Goal: Find specific page/section: Find specific page/section

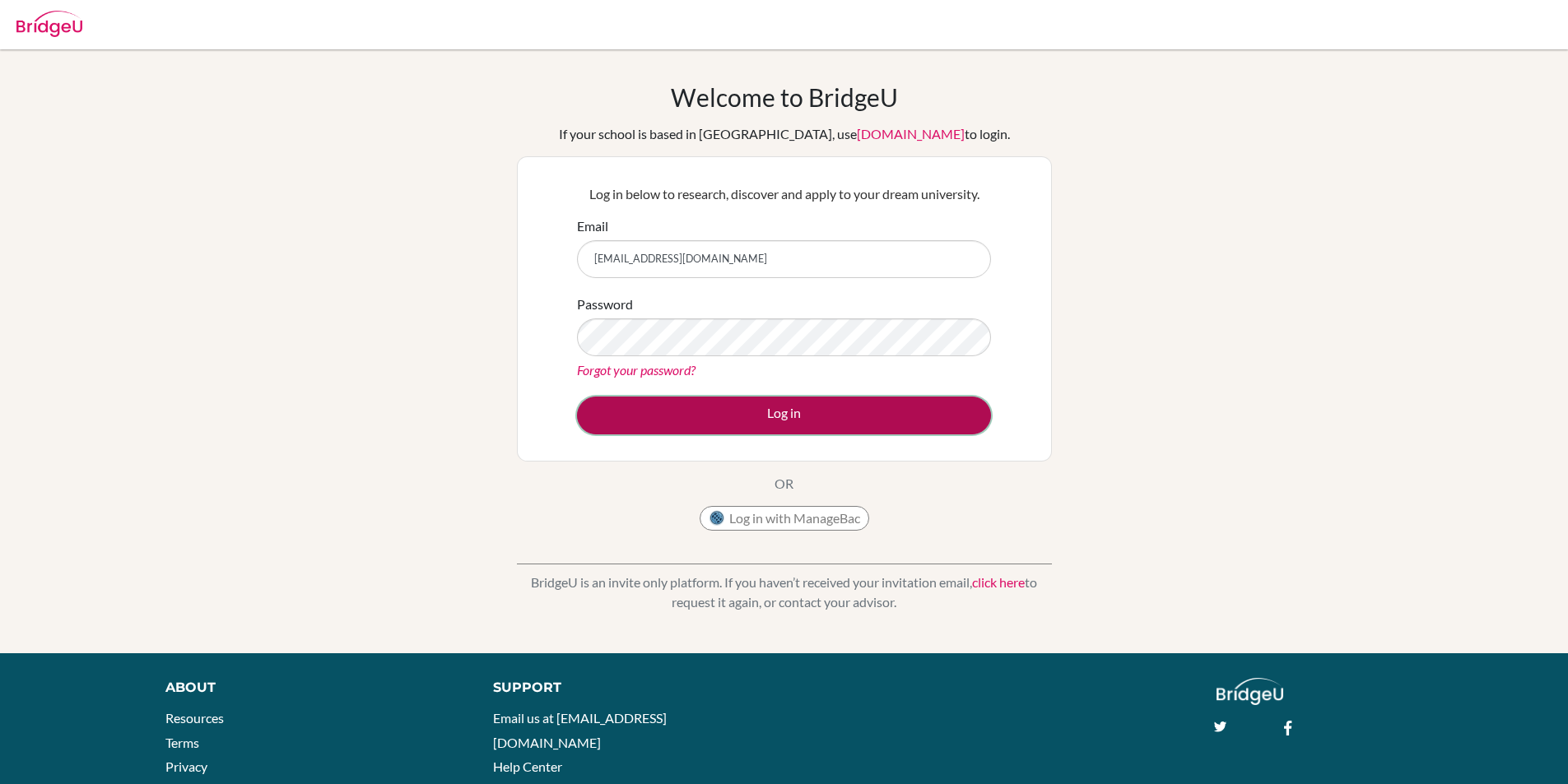
click at [679, 417] on button "Log in" at bounding box center [784, 416] width 414 height 38
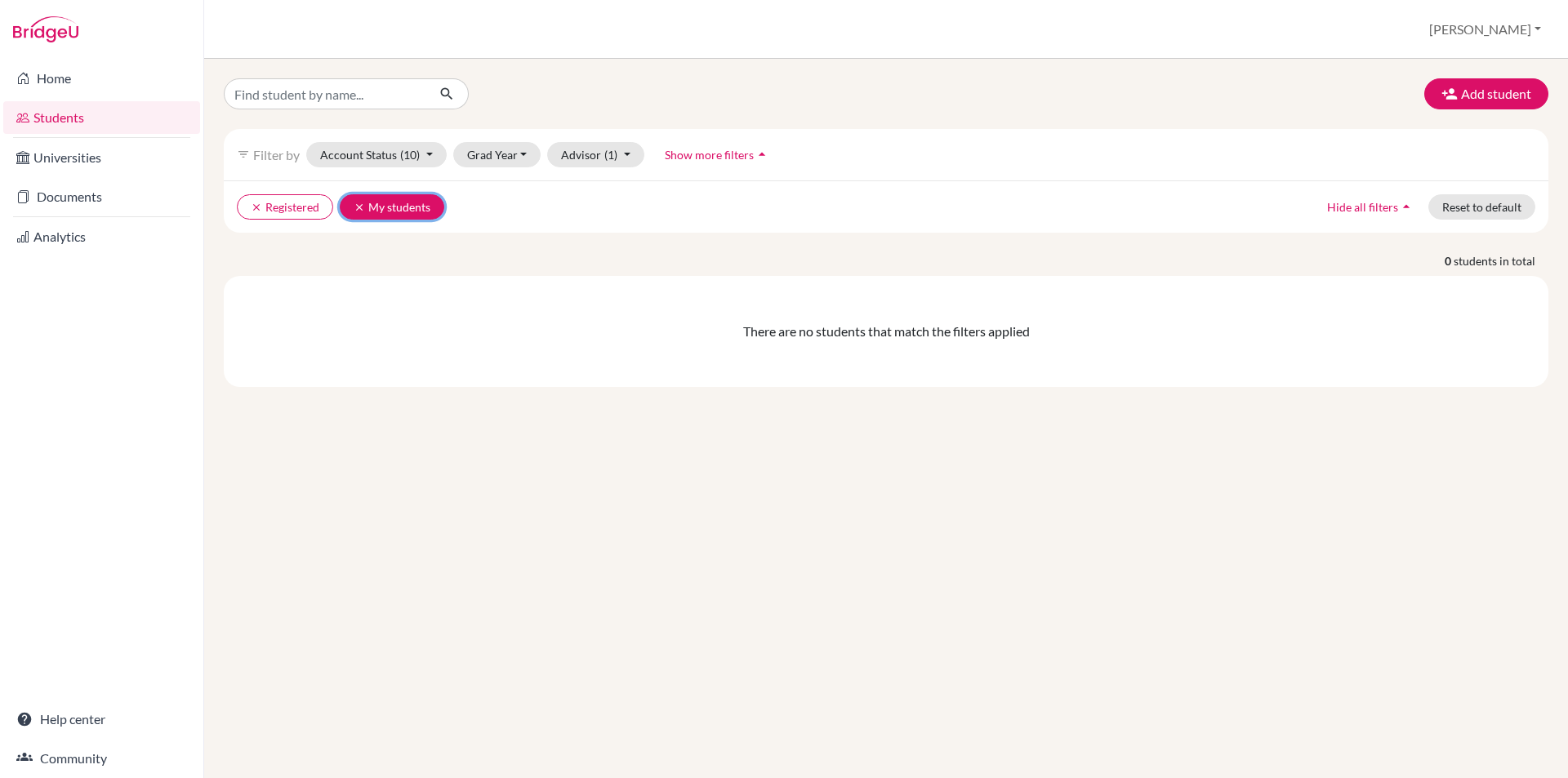
click at [352, 206] on button "clear My students" at bounding box center [392, 207] width 105 height 26
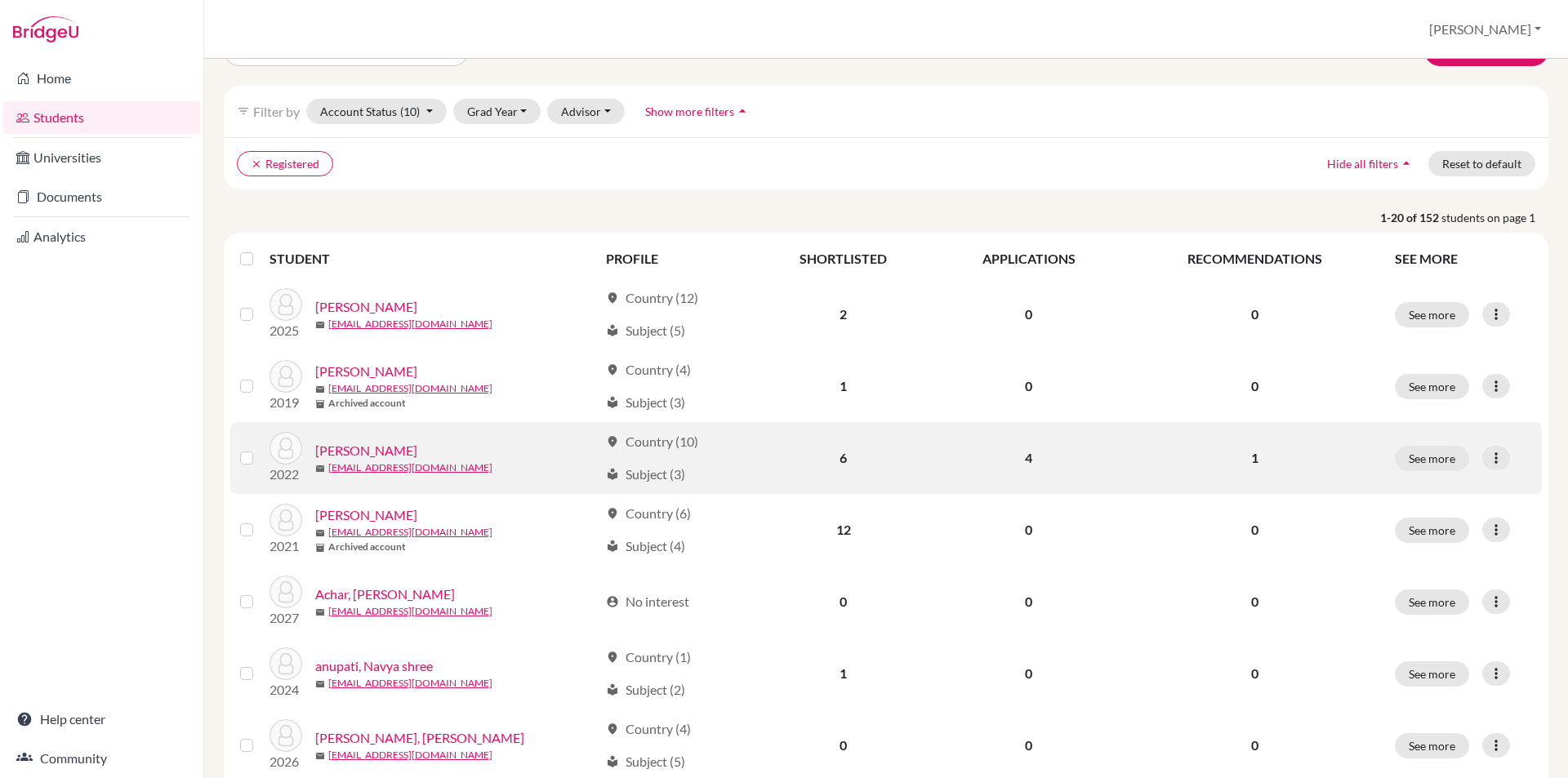
scroll to position [82, 0]
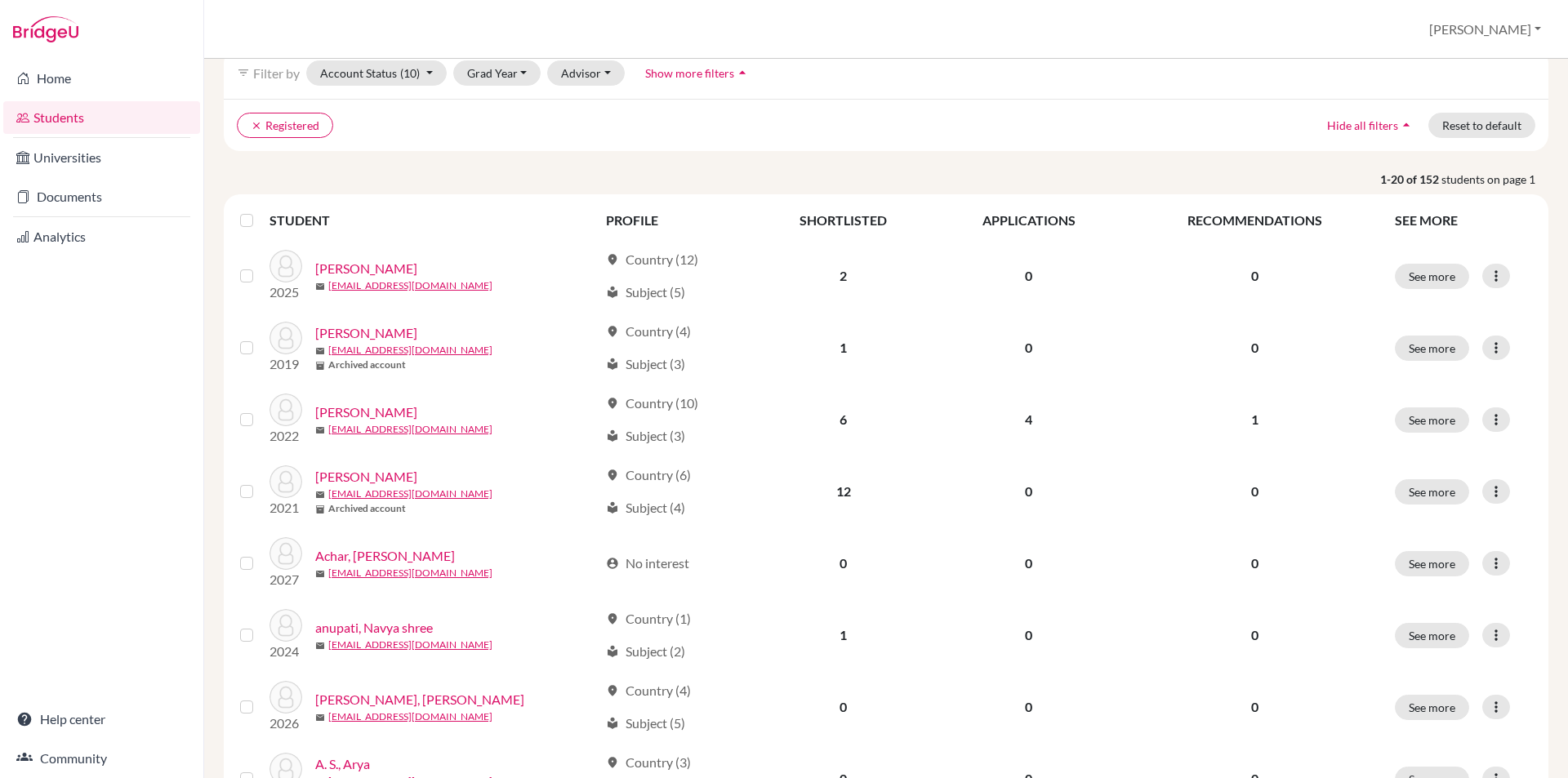
click at [646, 76] on span "Show more filters" at bounding box center [690, 72] width 89 height 14
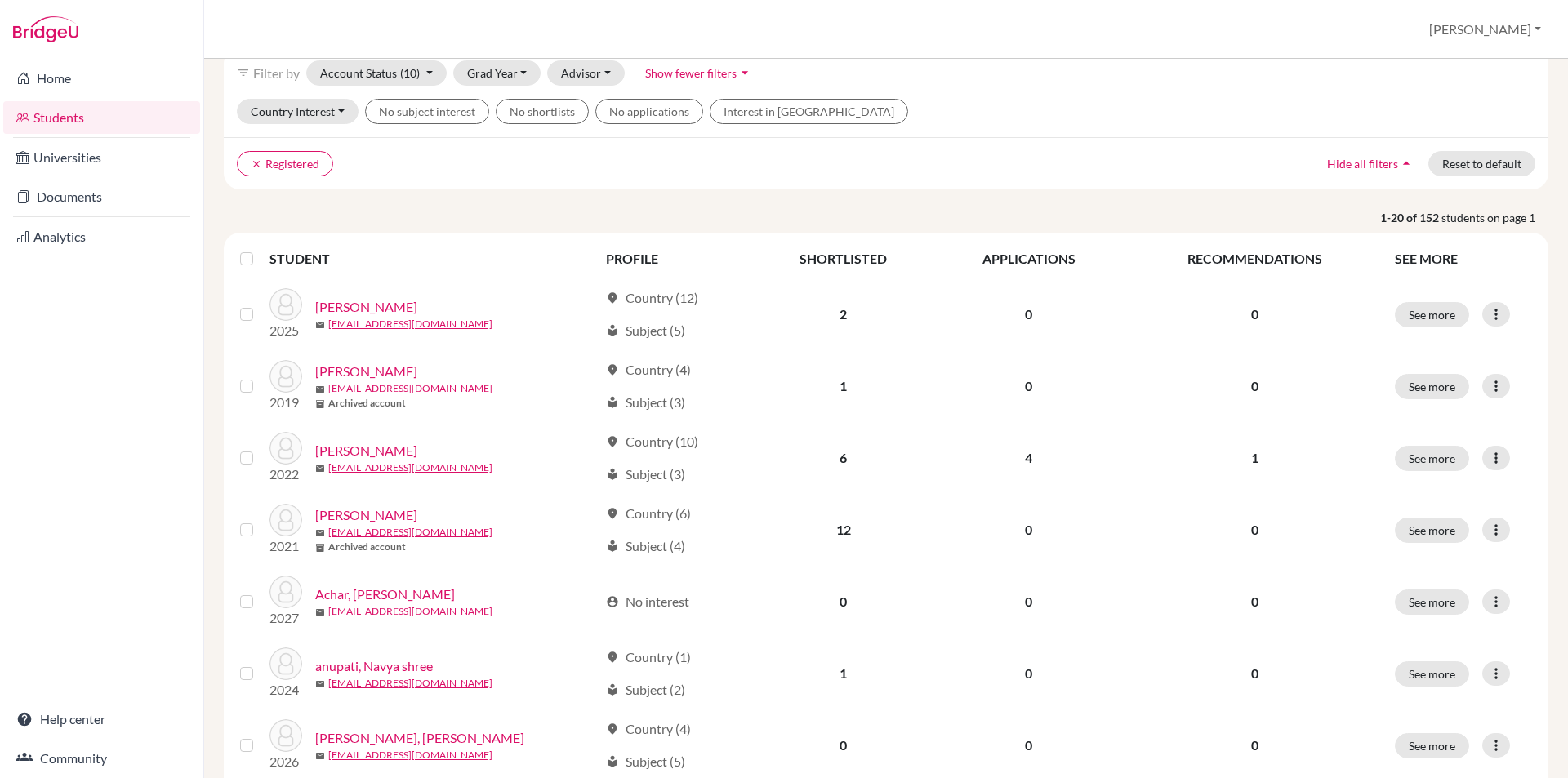
click at [684, 145] on div "clear Registered Hide all filters arrow_drop_up Reset to default" at bounding box center [886, 163] width 1325 height 52
click at [489, 71] on button "Grad Year" at bounding box center [497, 72] width 88 height 26
click at [492, 117] on span "2027" at bounding box center [488, 108] width 30 height 20
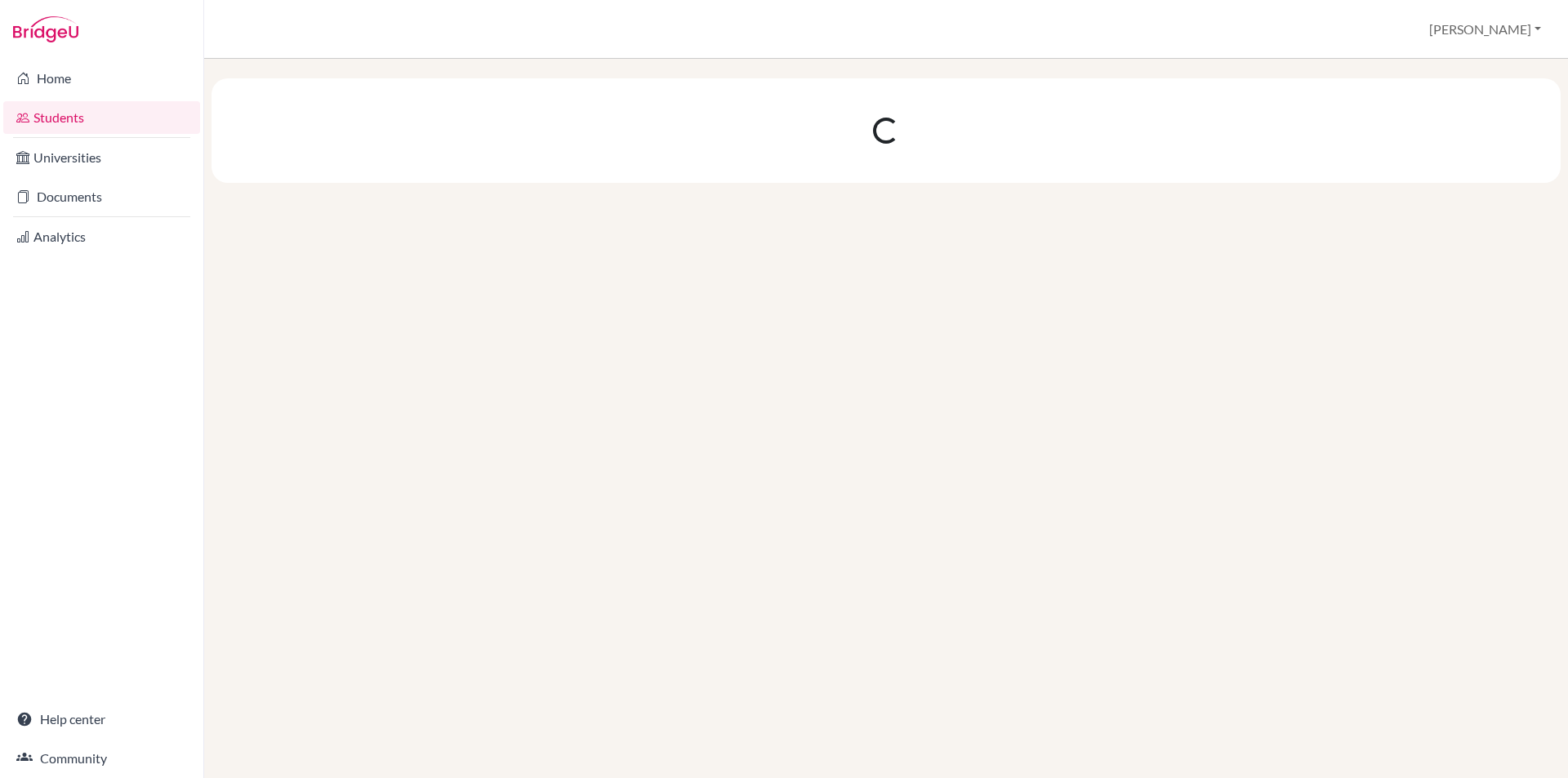
scroll to position [0, 0]
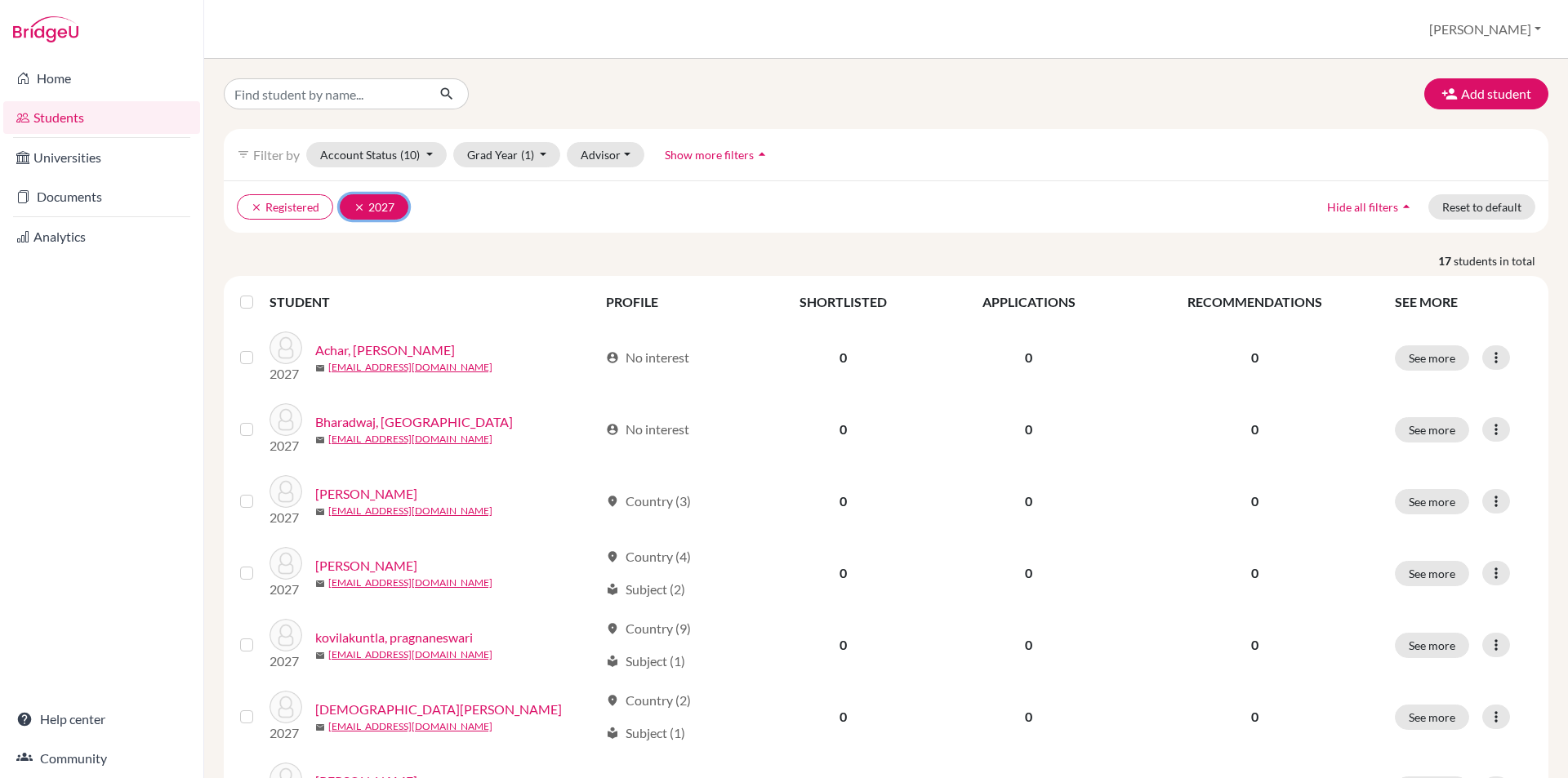
click at [361, 205] on icon "clear" at bounding box center [359, 207] width 12 height 12
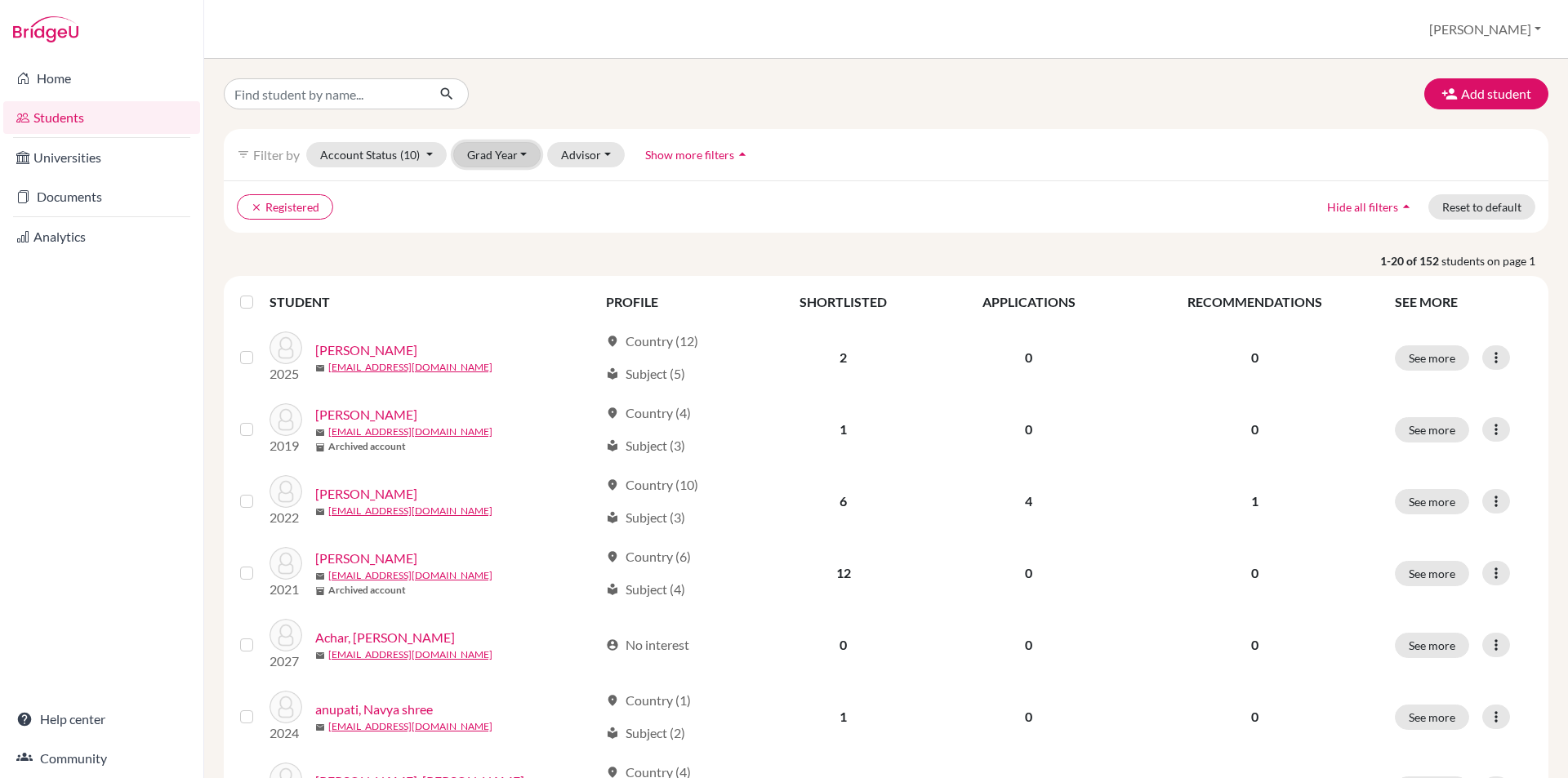
click at [520, 151] on button "Grad Year" at bounding box center [497, 155] width 88 height 26
click at [493, 217] on span "2026" at bounding box center [488, 216] width 30 height 20
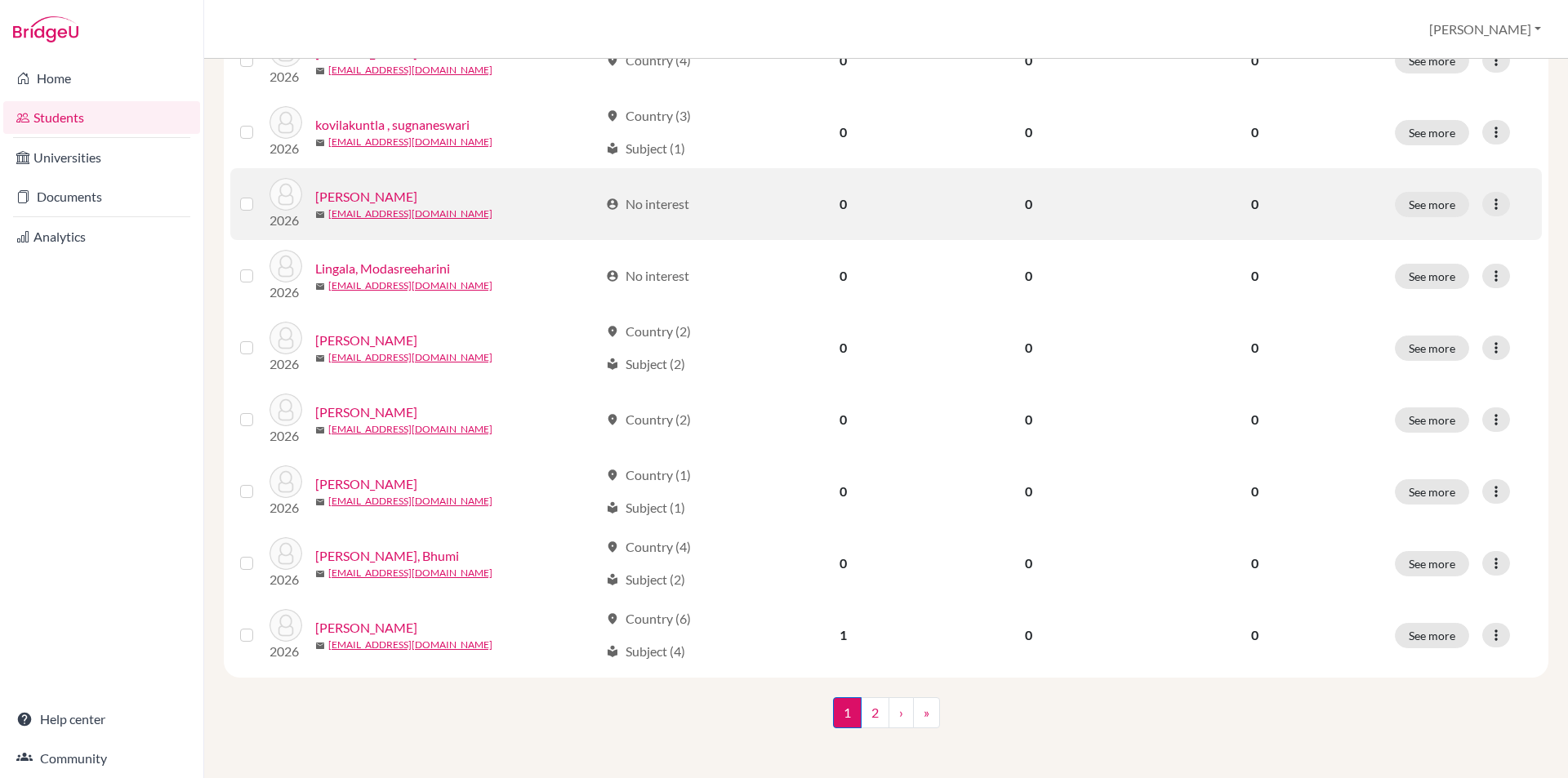
scroll to position [1090, 0]
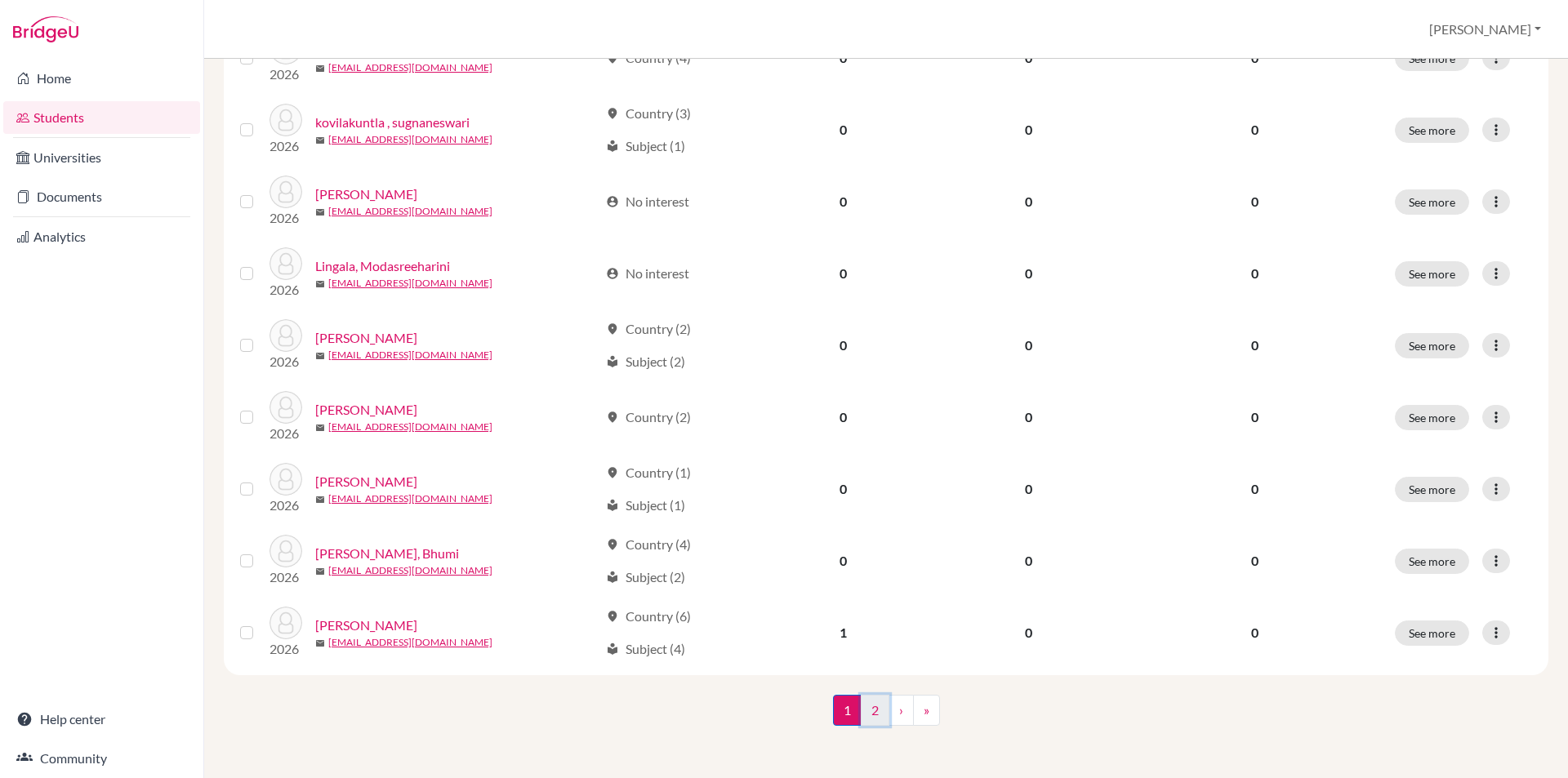
click at [861, 708] on link "2" at bounding box center [875, 710] width 29 height 31
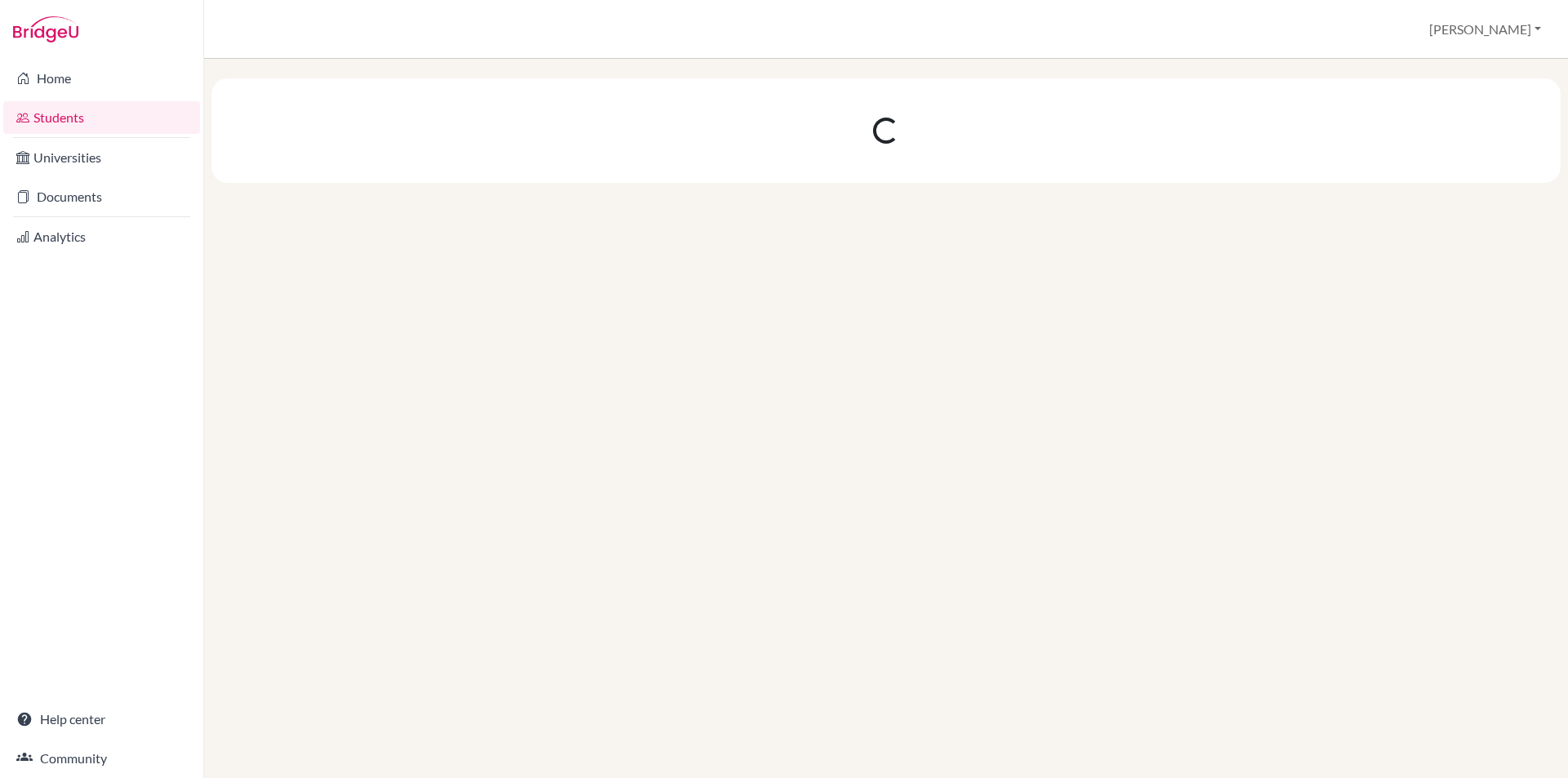
scroll to position [0, 0]
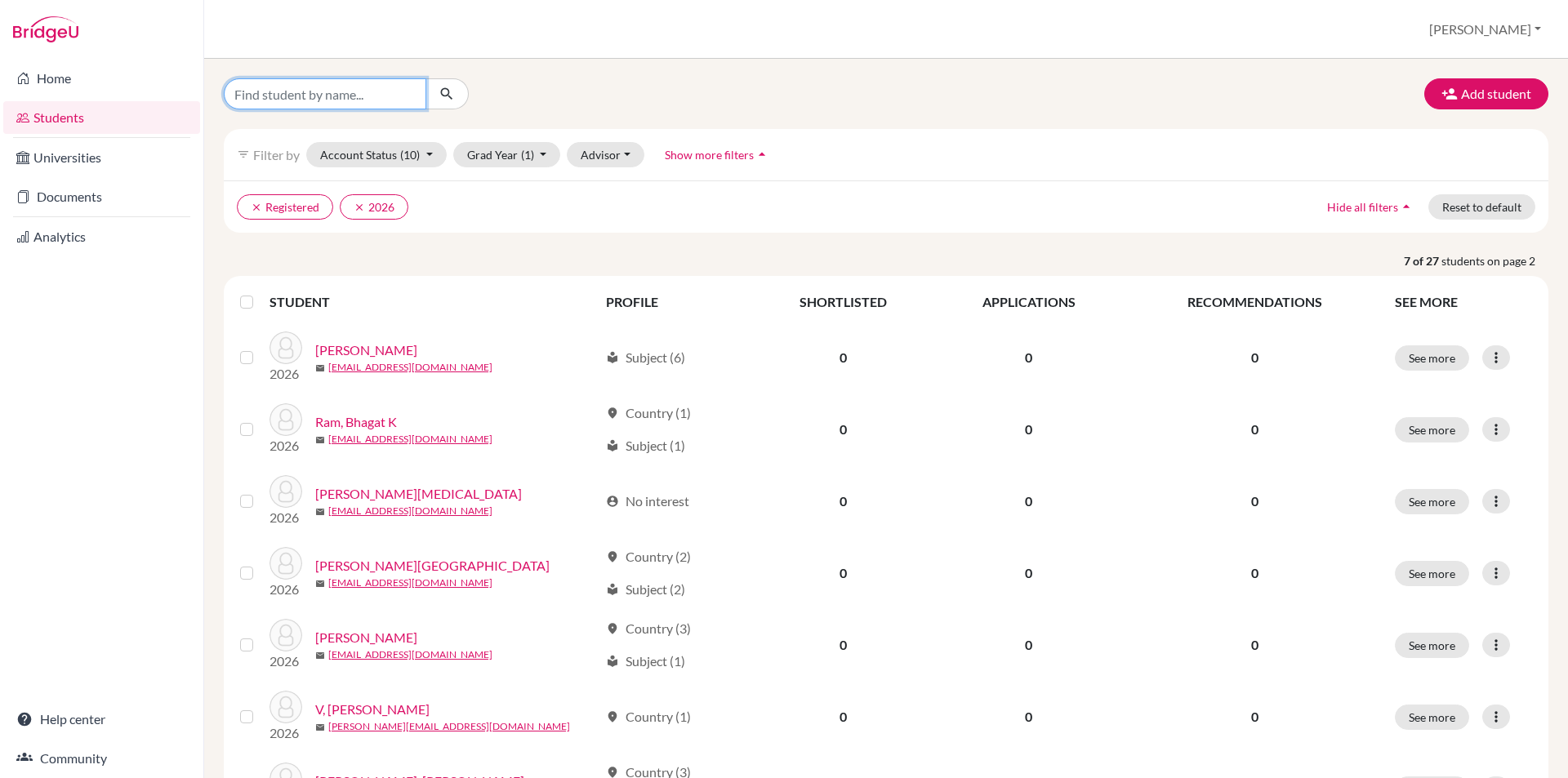
click at [344, 105] on input "Find student by name..." at bounding box center [325, 94] width 203 height 31
type input "apeksha"
click button "submit" at bounding box center [447, 94] width 44 height 31
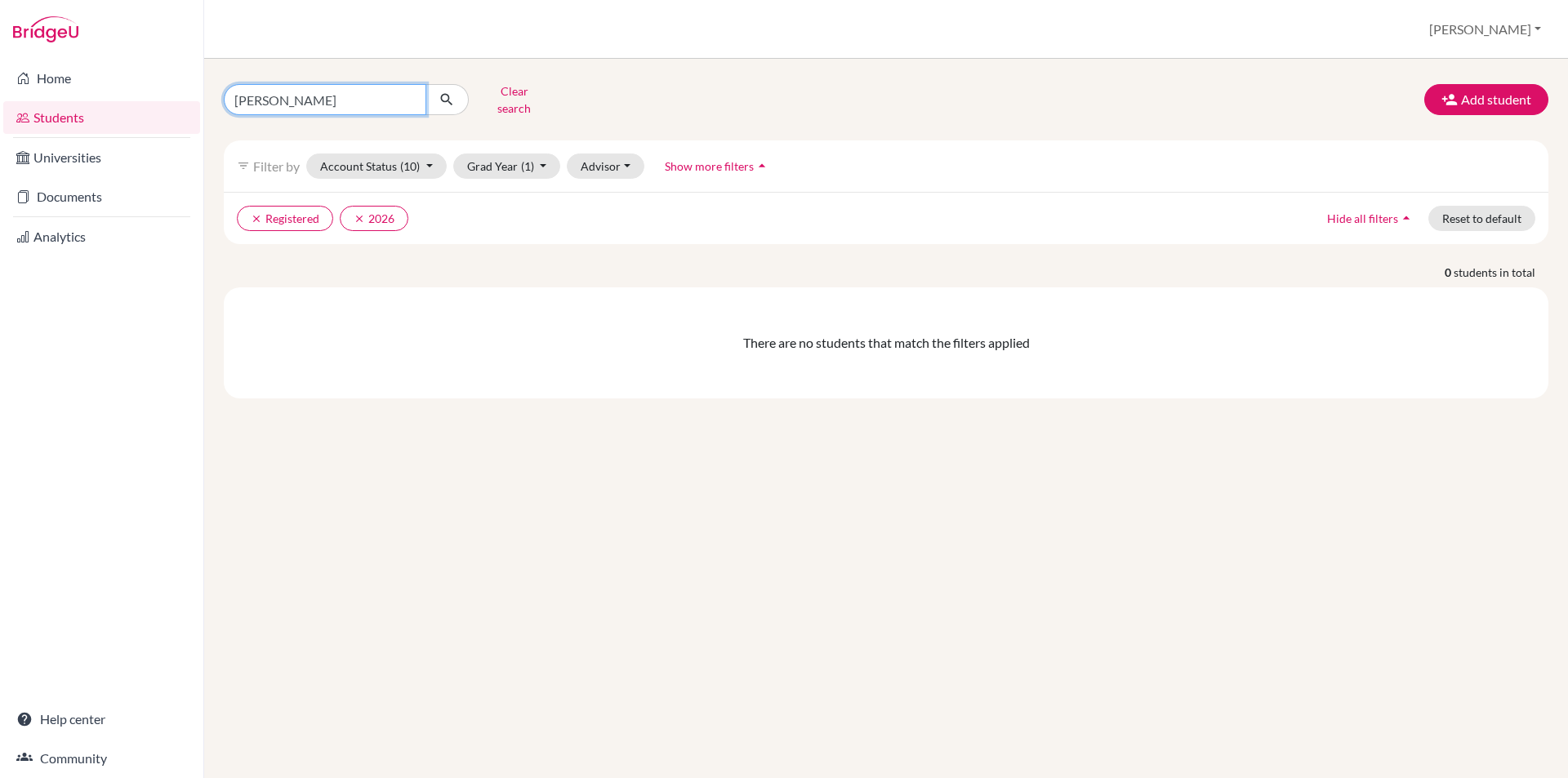
drag, startPoint x: 245, startPoint y: 96, endPoint x: 181, endPoint y: 96, distance: 64.0
click at [181, 96] on div "Home Students Universities Documents Analytics Help center Community Students o…" at bounding box center [784, 389] width 1568 height 778
type input "vihaan"
click button "submit" at bounding box center [447, 100] width 44 height 31
click at [373, 207] on button "clear 2026" at bounding box center [374, 218] width 68 height 26
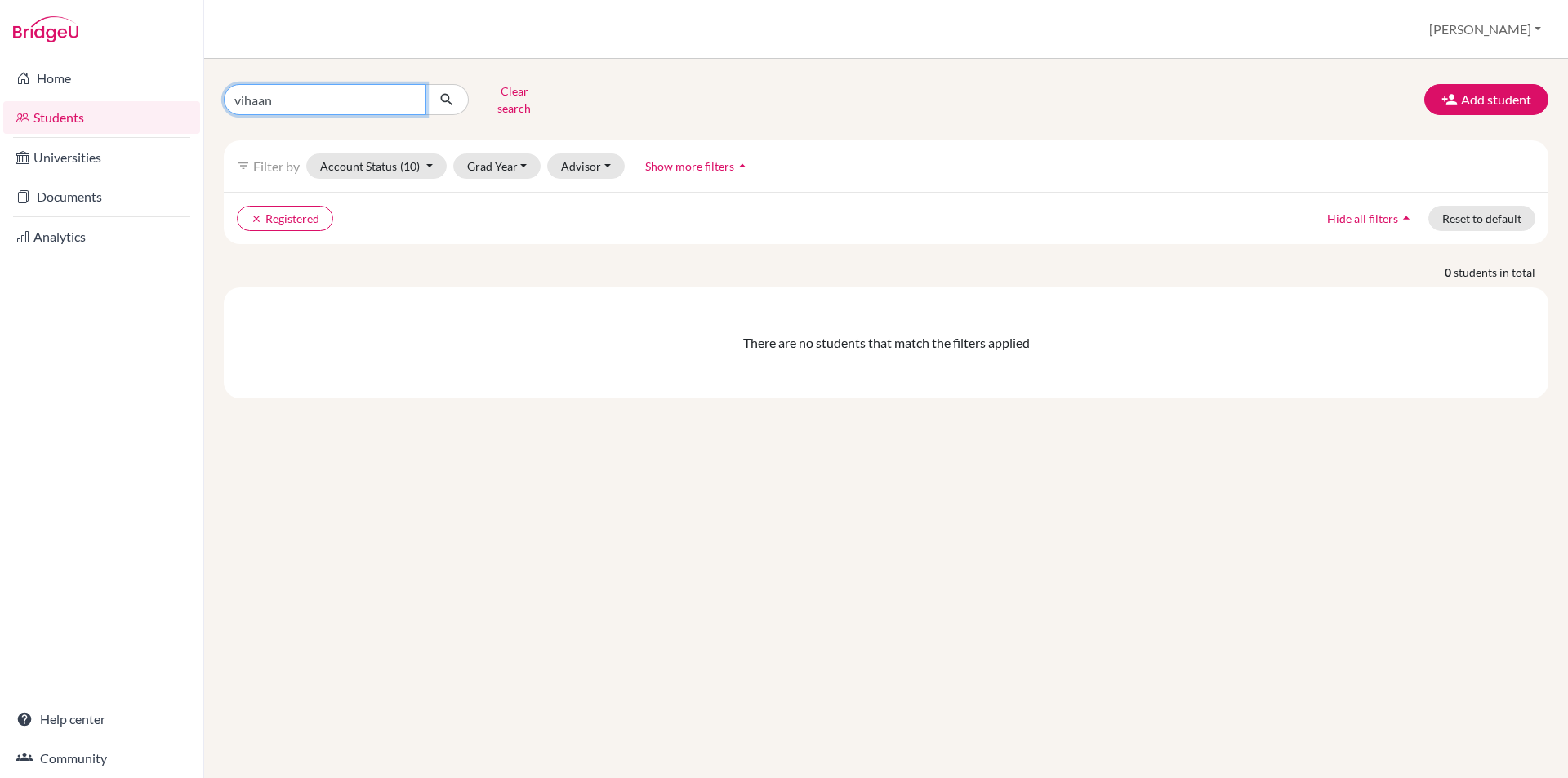
click at [315, 100] on input "vihaan" at bounding box center [325, 100] width 203 height 31
click button "submit" at bounding box center [447, 100] width 44 height 31
drag, startPoint x: 307, startPoint y: 104, endPoint x: 187, endPoint y: 89, distance: 120.9
click at [187, 89] on div "Home Students Universities Documents Analytics Help center Community Students o…" at bounding box center [784, 389] width 1568 height 778
type input "atharva"
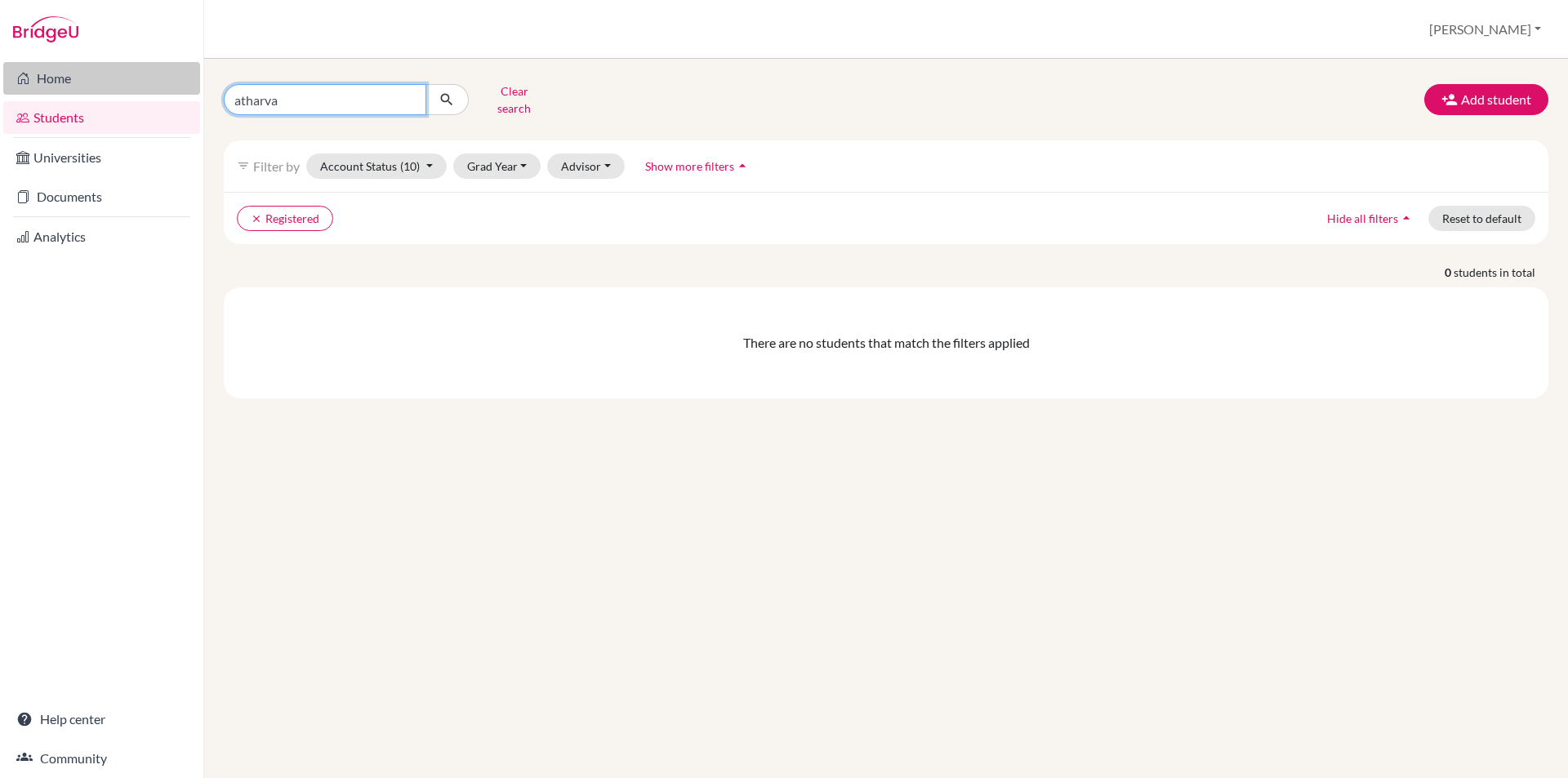
click button "submit" at bounding box center [447, 100] width 44 height 31
click at [297, 88] on input "atharva" at bounding box center [325, 100] width 203 height 31
type input "atharv"
click button "submit" at bounding box center [447, 100] width 44 height 31
drag, startPoint x: 282, startPoint y: 89, endPoint x: 182, endPoint y: 96, distance: 100.2
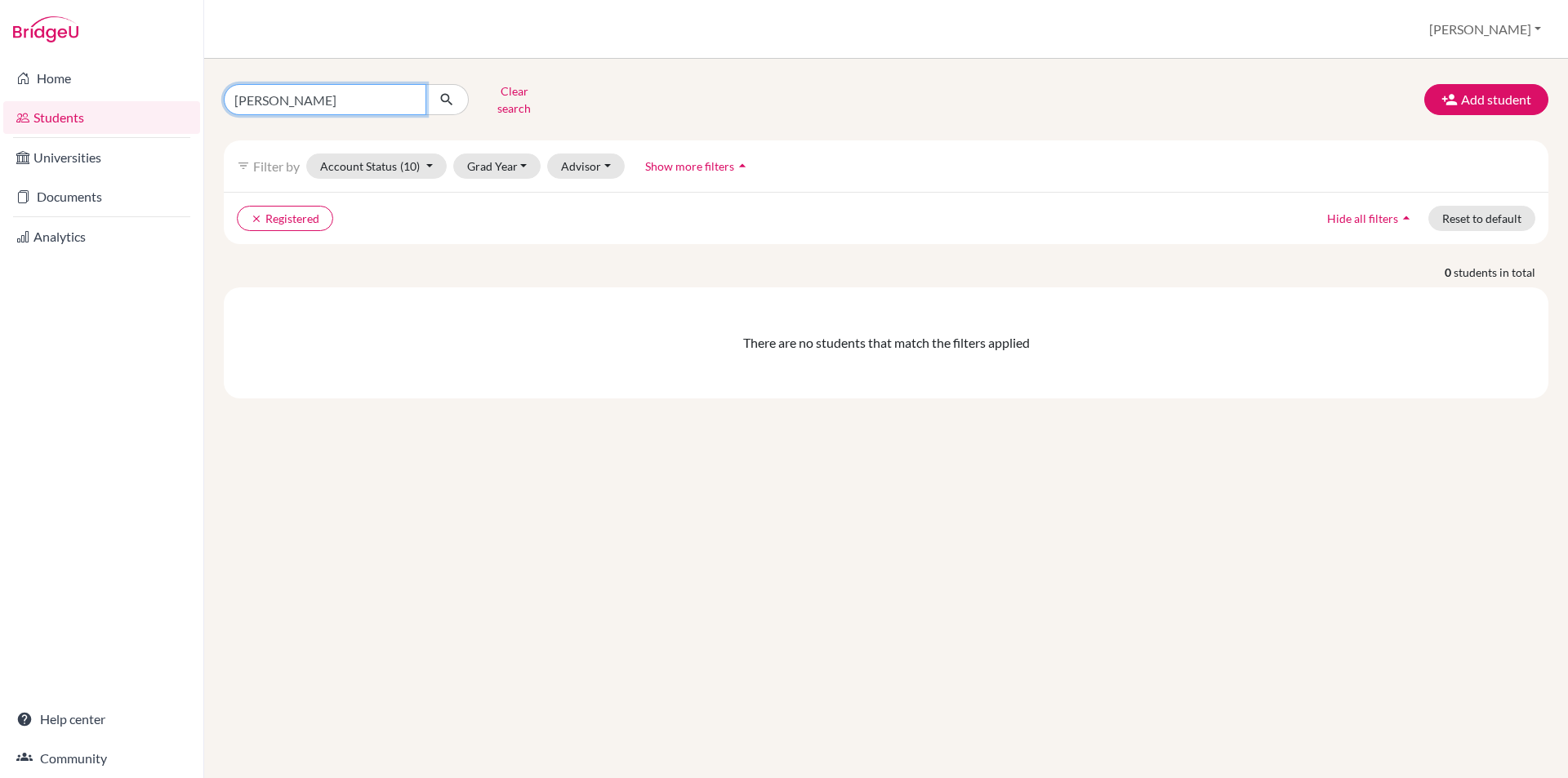
click at [182, 96] on div "Home Students Universities Documents Analytics Help center Community Students o…" at bounding box center [784, 389] width 1568 height 778
type input "sahana"
click button "submit" at bounding box center [447, 100] width 44 height 31
click at [401, 159] on span "(10)" at bounding box center [410, 165] width 20 height 14
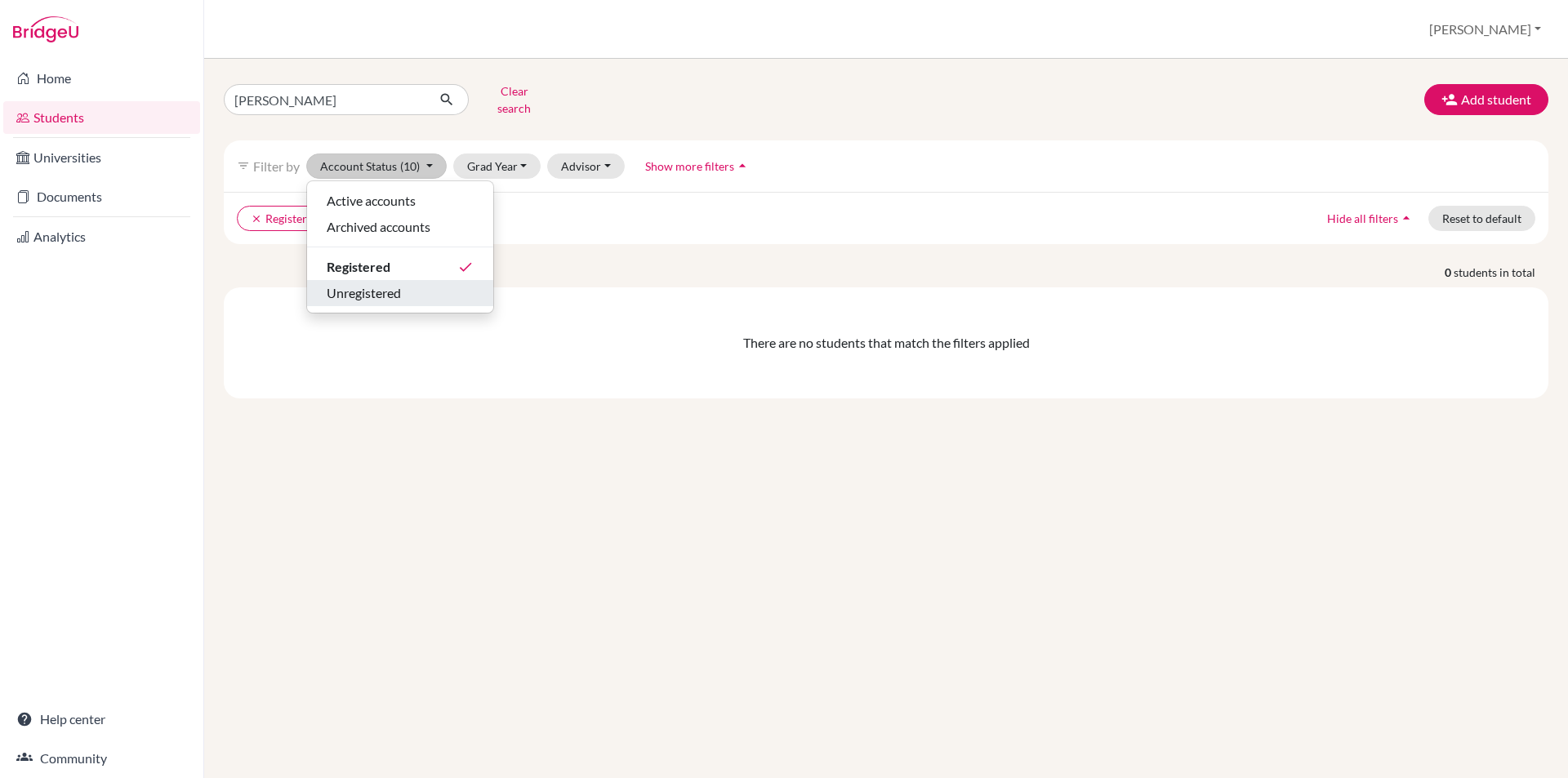
click at [376, 283] on span "Unregistered" at bounding box center [364, 293] width 74 height 20
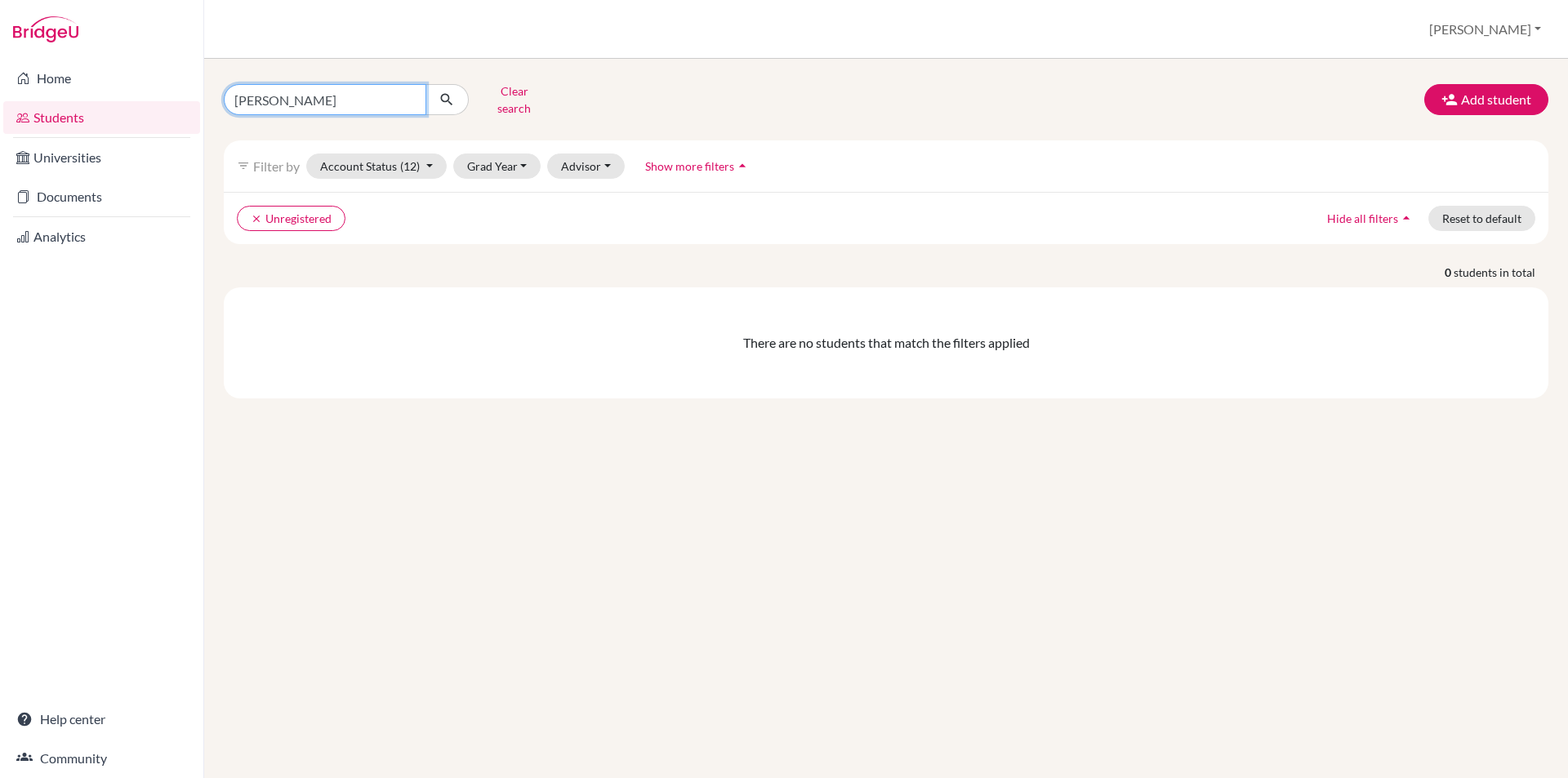
click at [315, 97] on input "sahana" at bounding box center [325, 100] width 203 height 31
click at [405, 95] on input "sahana" at bounding box center [325, 100] width 203 height 31
click at [273, 207] on button "clear Unregistered" at bounding box center [292, 218] width 109 height 26
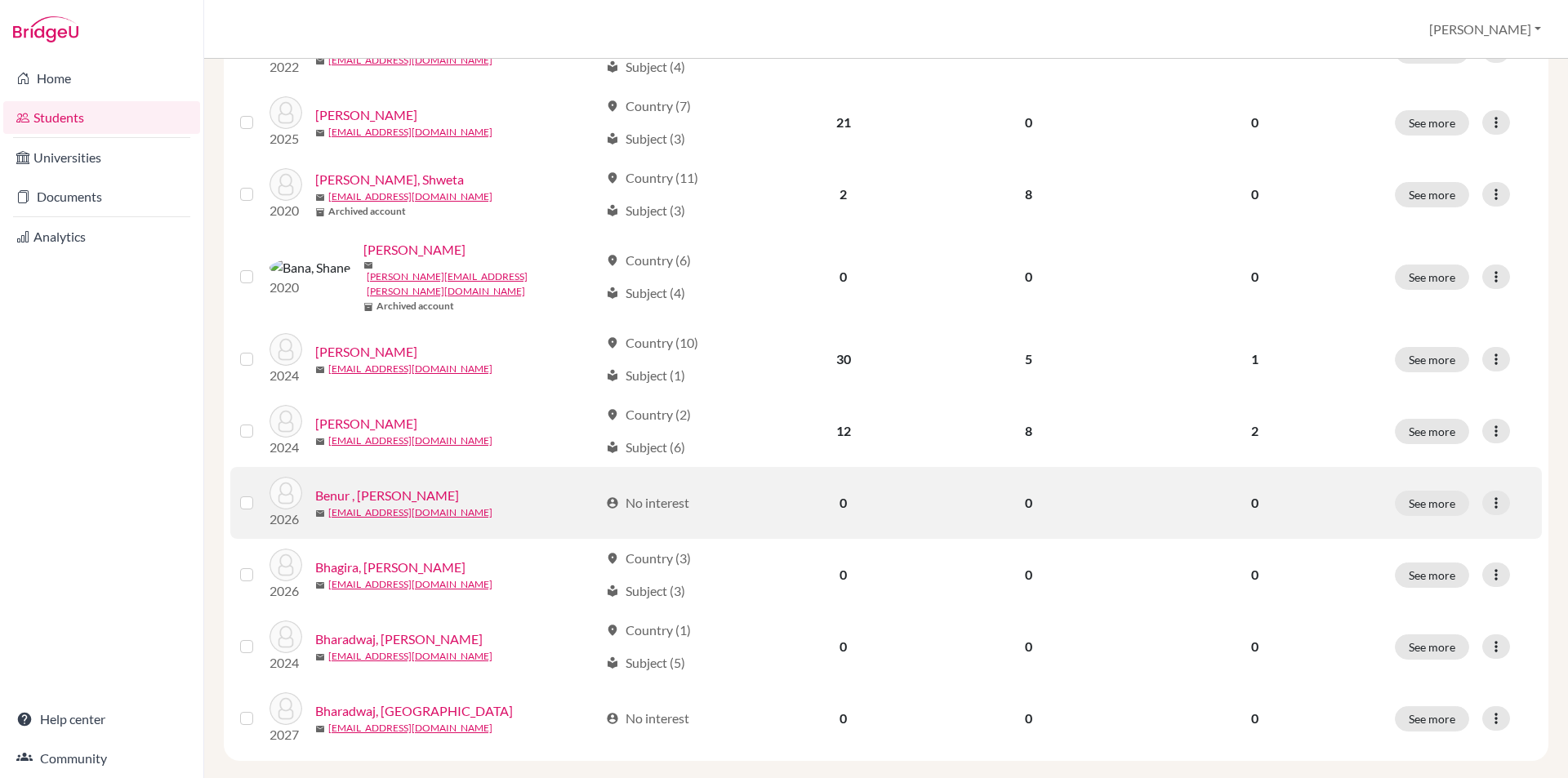
scroll to position [1038, 0]
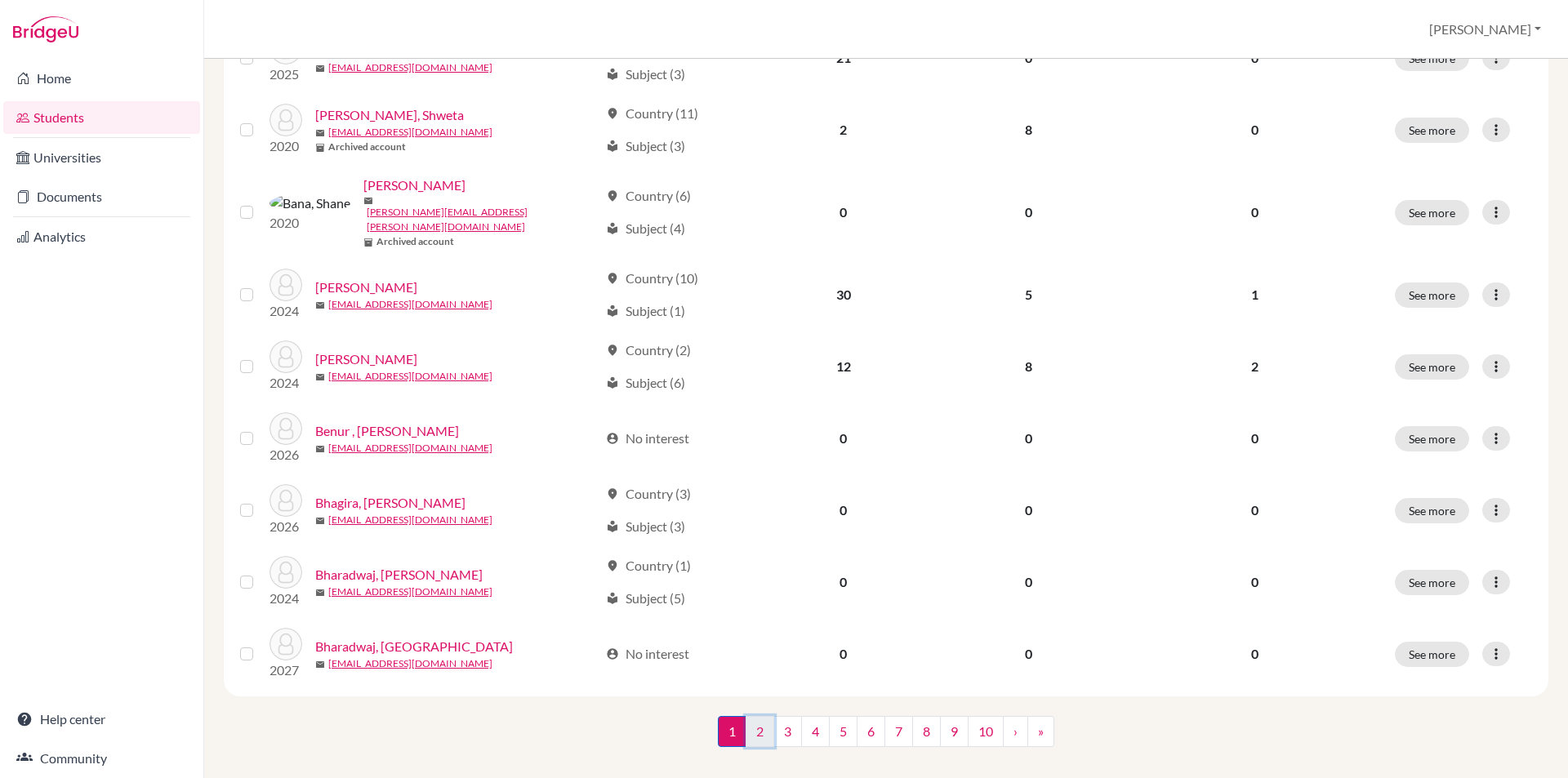
click at [750, 716] on link "2" at bounding box center [760, 732] width 29 height 31
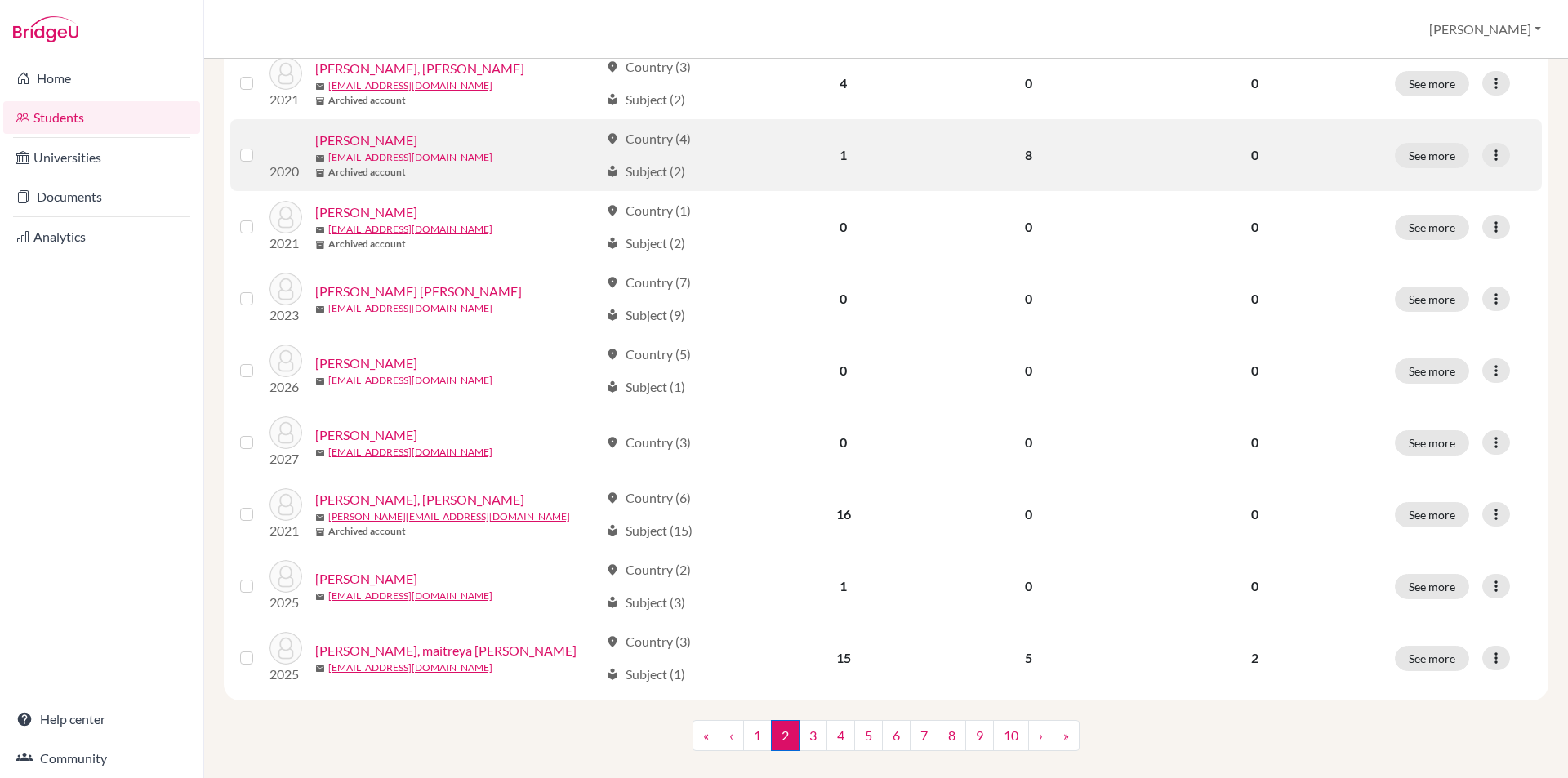
scroll to position [1038, 0]
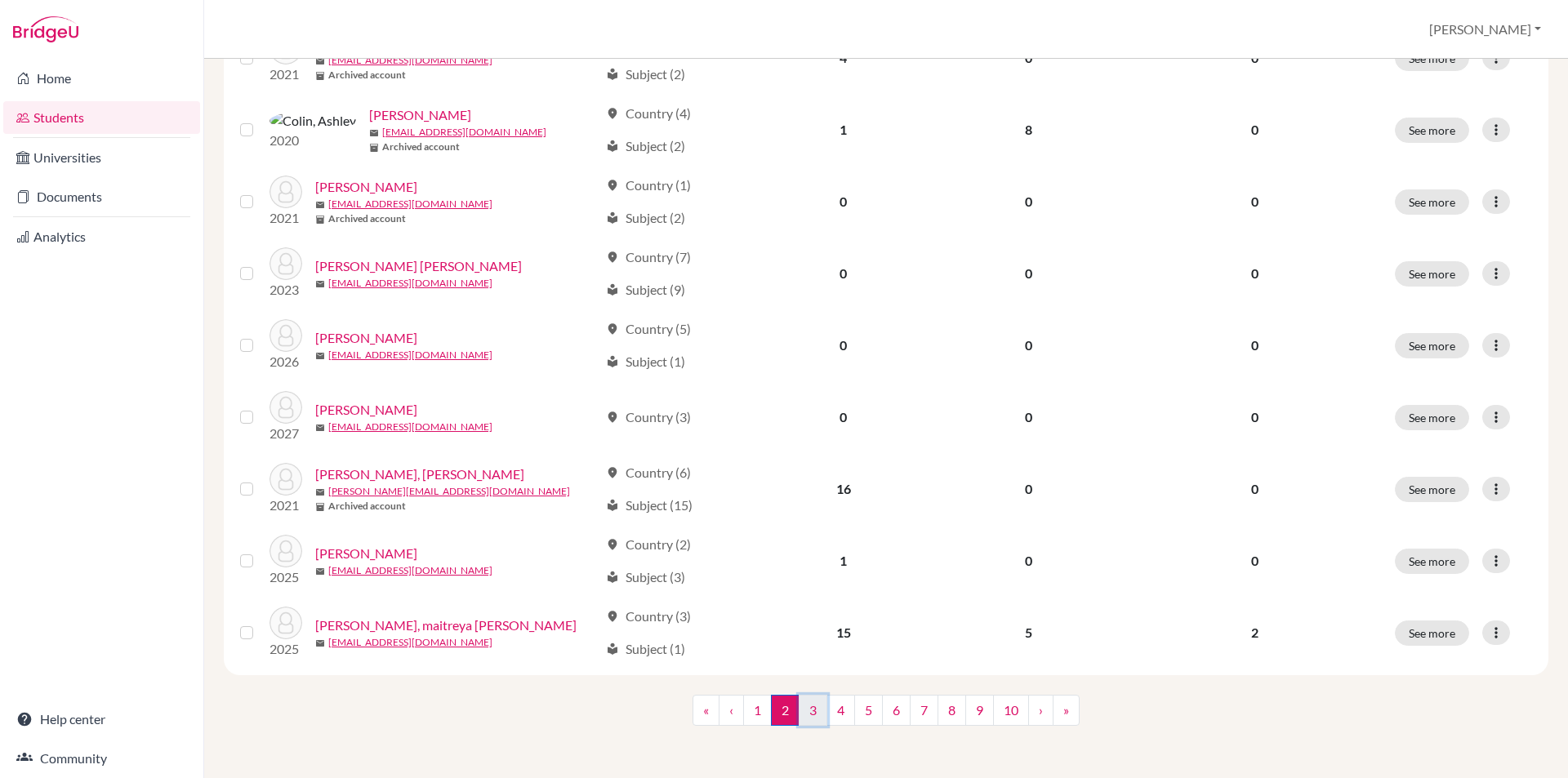
click at [815, 712] on link "3" at bounding box center [813, 710] width 29 height 31
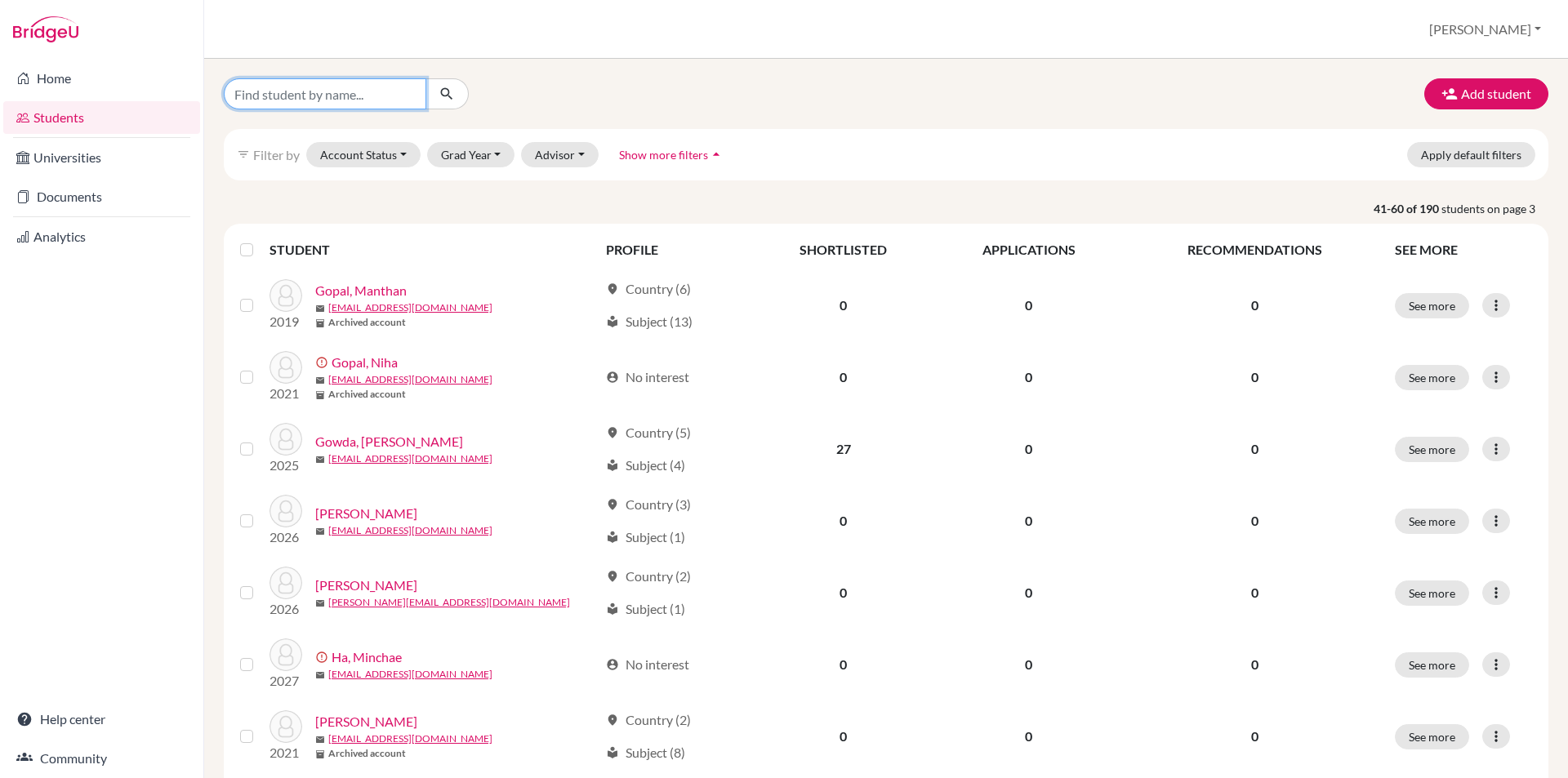
click at [343, 82] on input "Find student by name..." at bounding box center [325, 94] width 203 height 31
type input "siddhant"
click button "submit" at bounding box center [447, 94] width 44 height 31
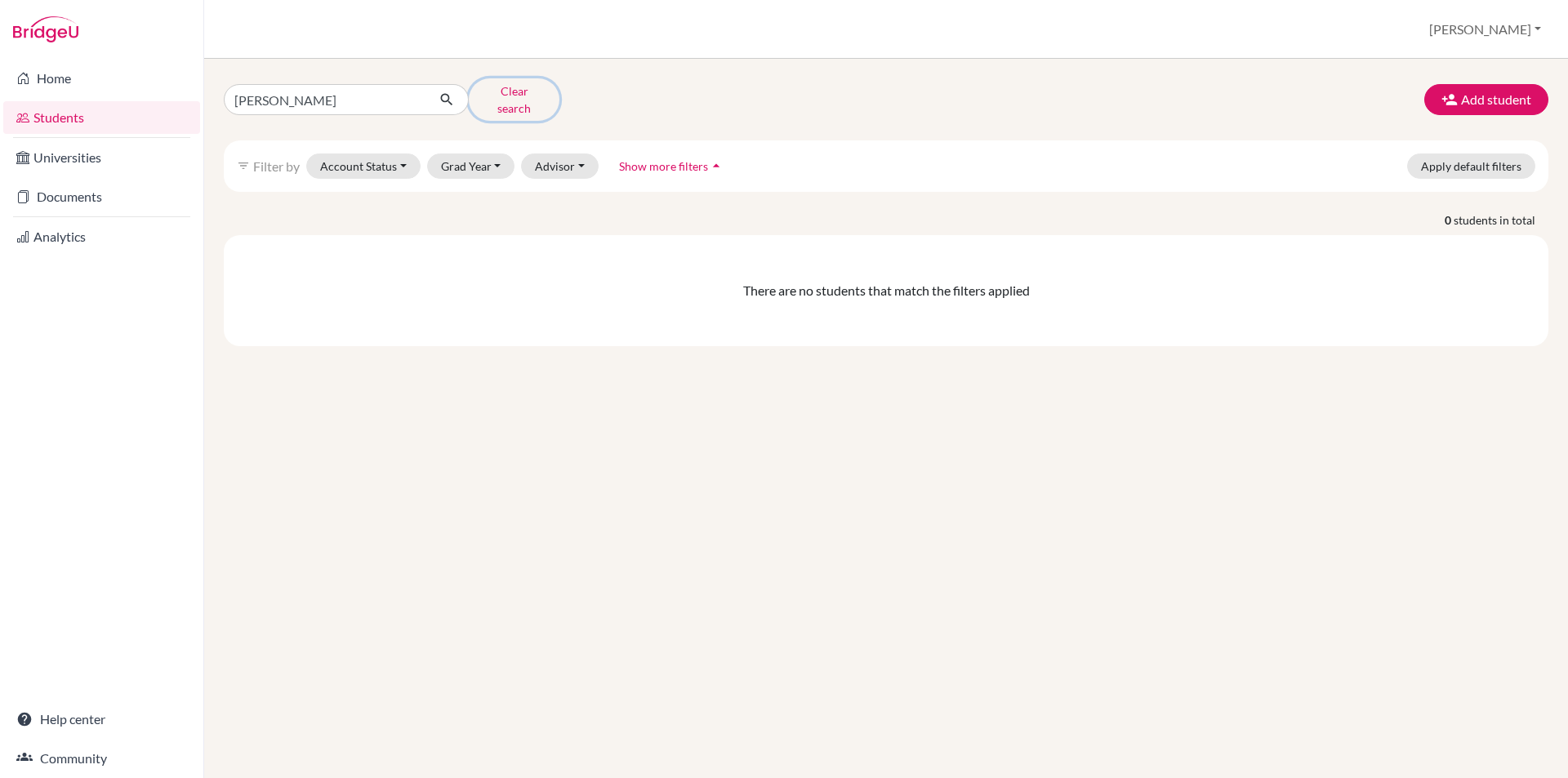
click at [483, 97] on button "Clear search" at bounding box center [514, 100] width 91 height 43
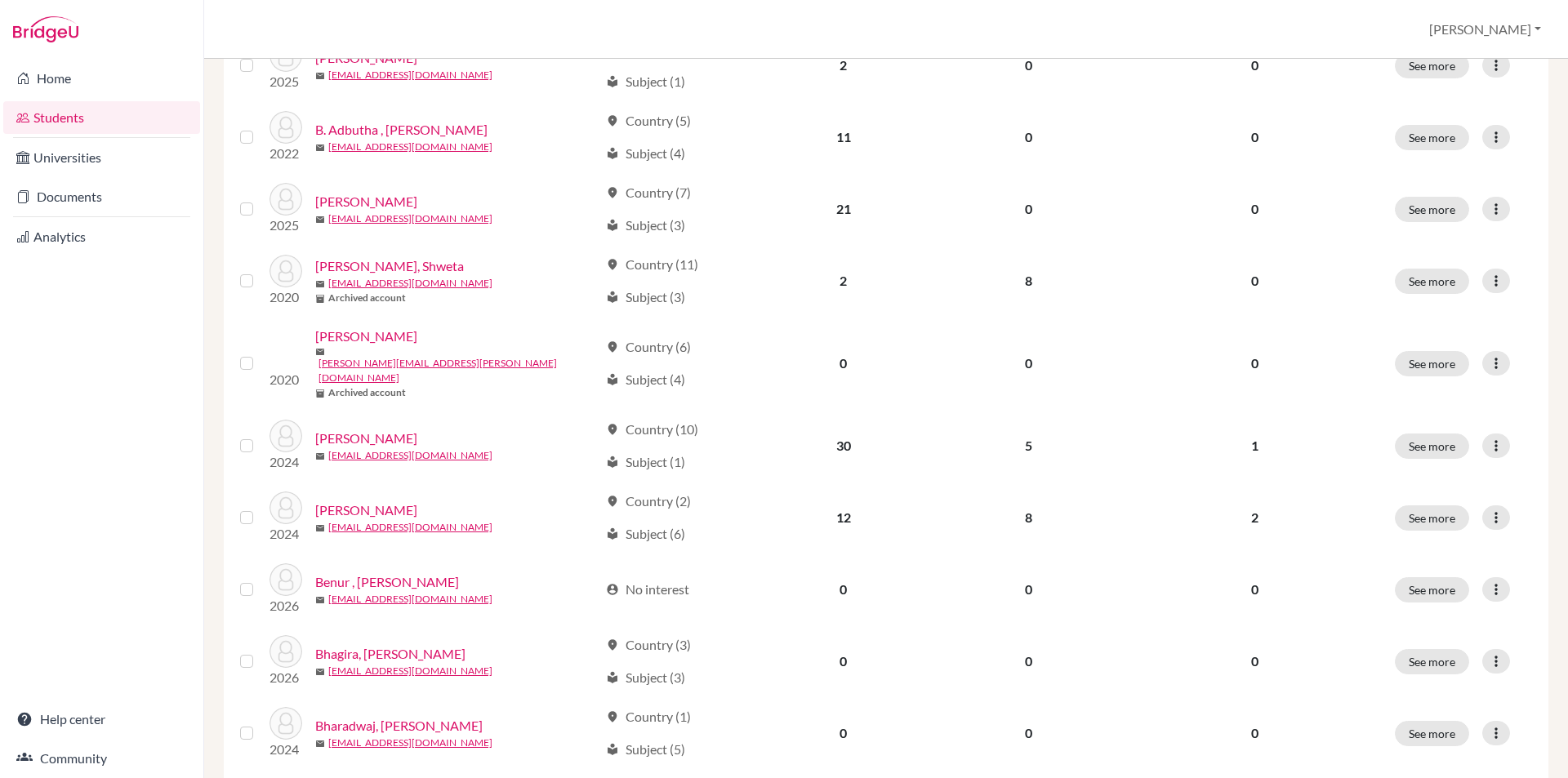
scroll to position [1038, 0]
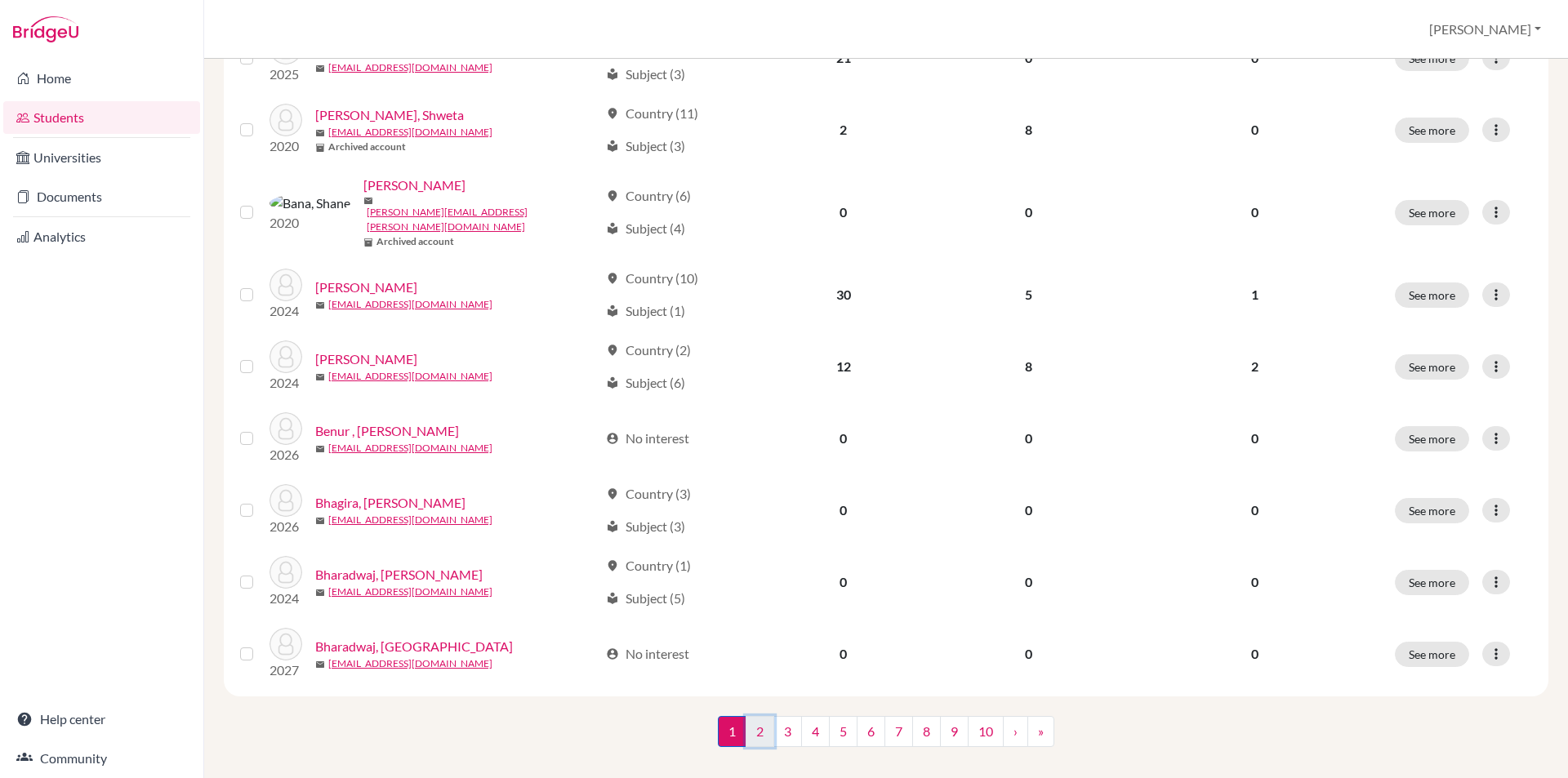
click at [753, 716] on link "2" at bounding box center [760, 732] width 29 height 31
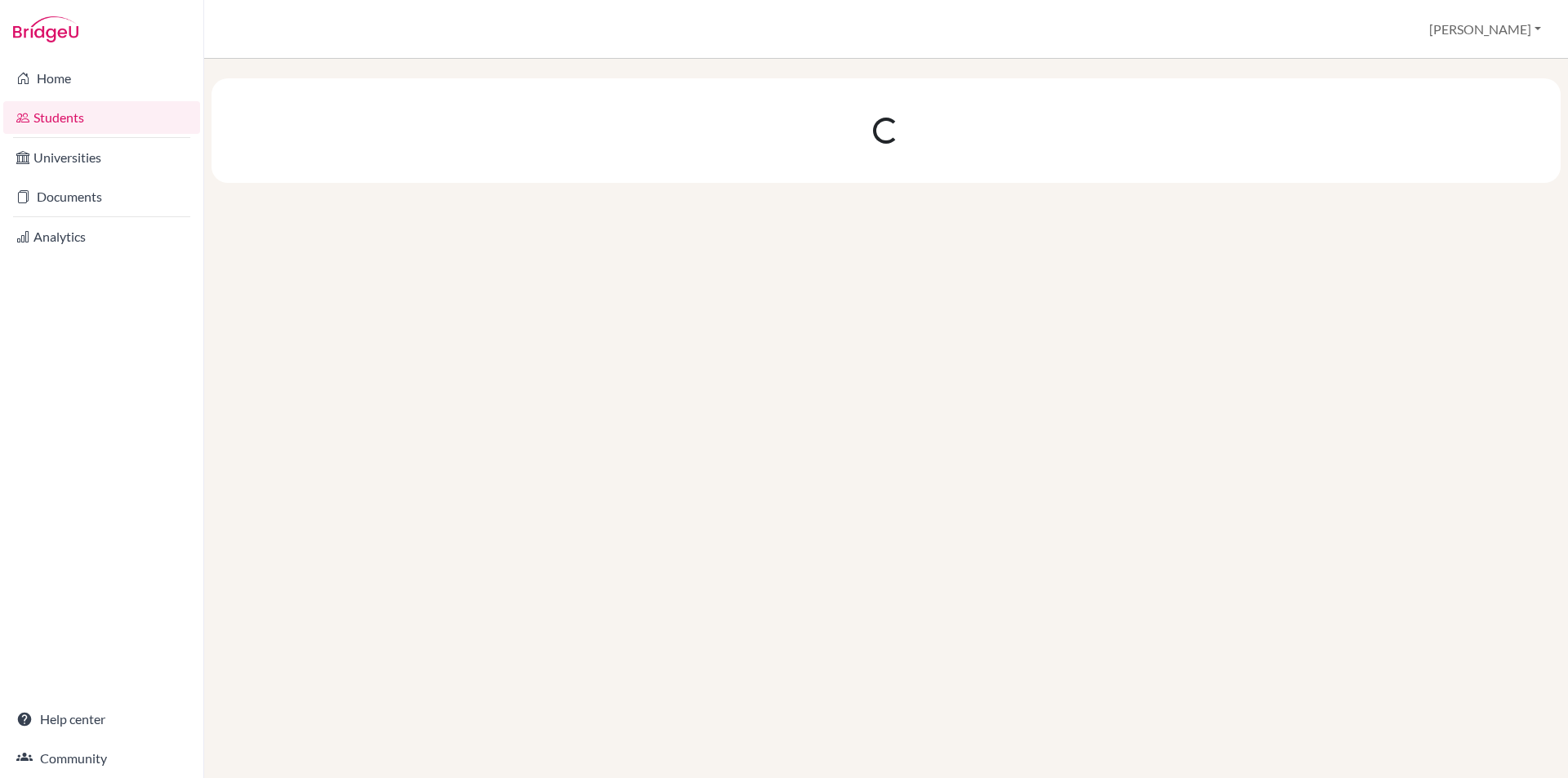
scroll to position [0, 0]
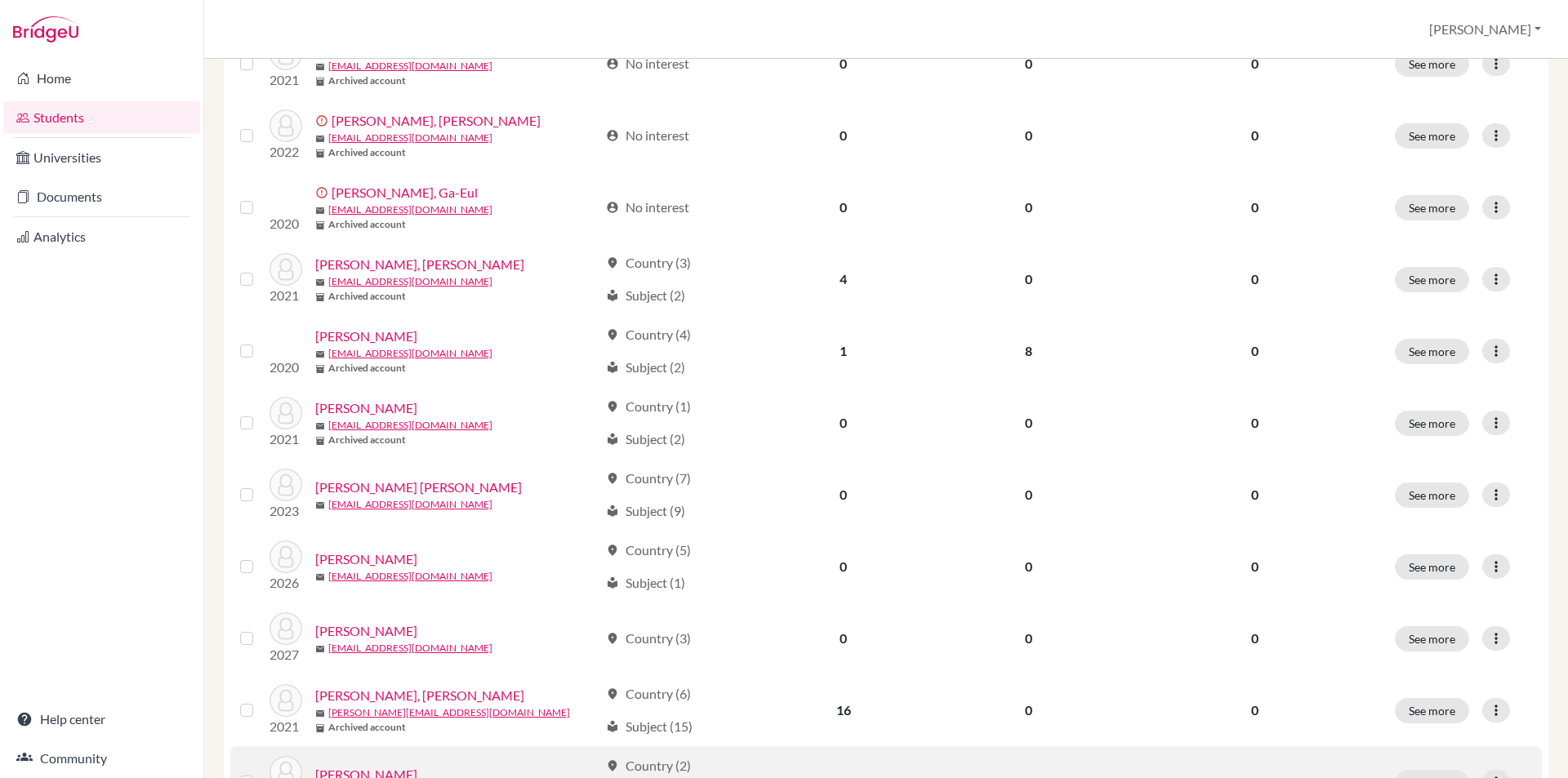
scroll to position [1038, 0]
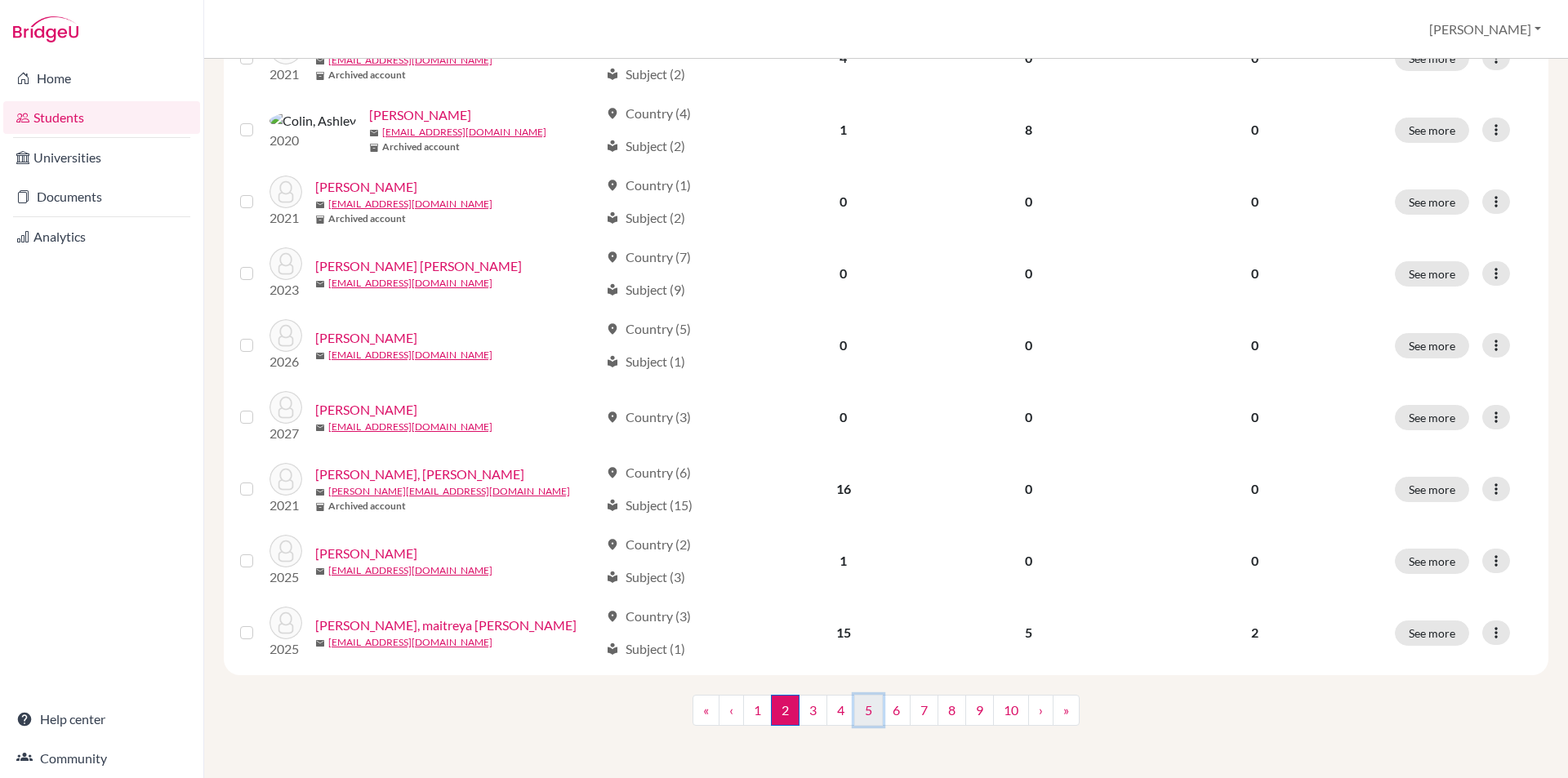
click at [862, 710] on link "5" at bounding box center [868, 710] width 29 height 31
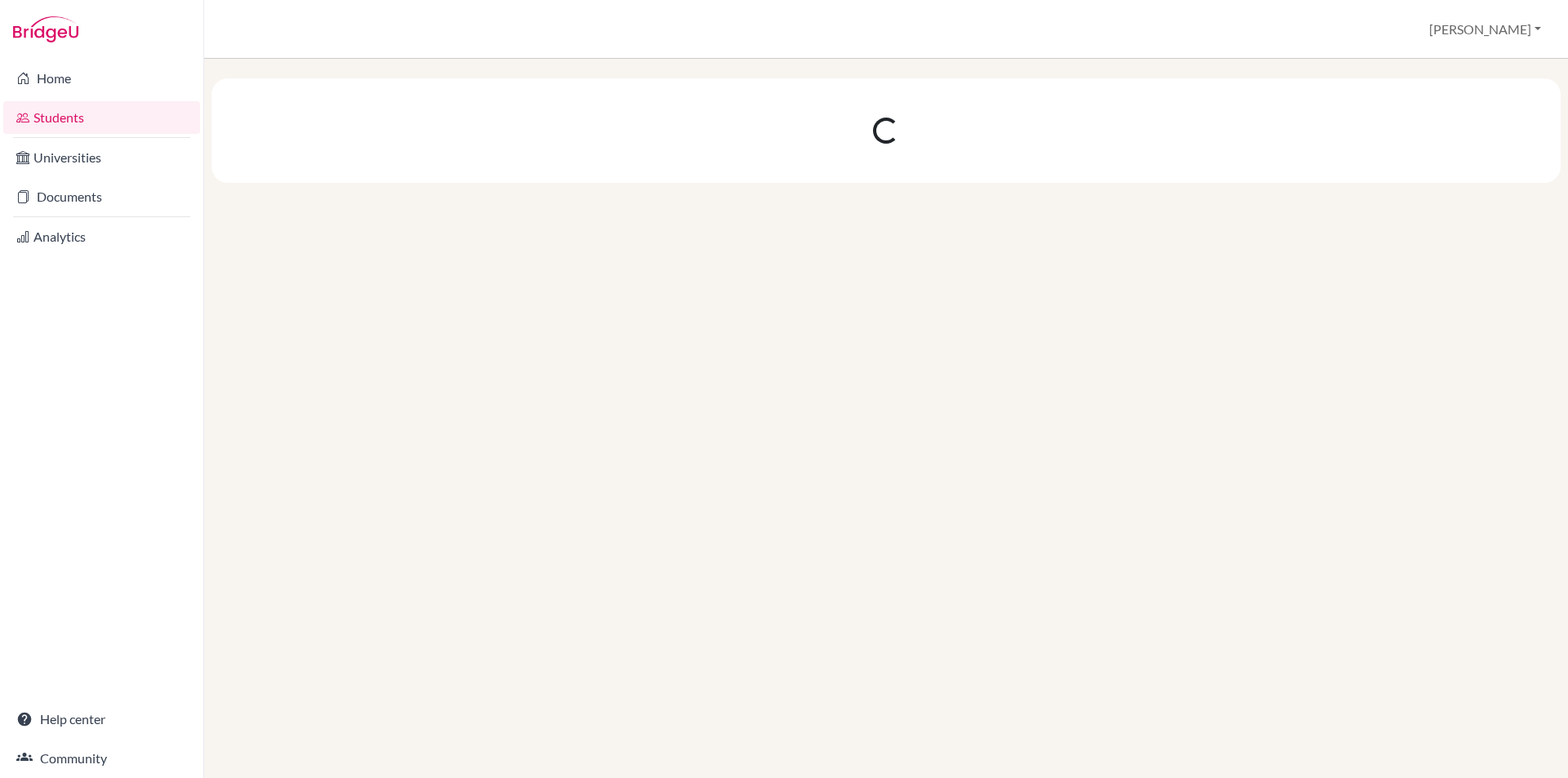
scroll to position [0, 0]
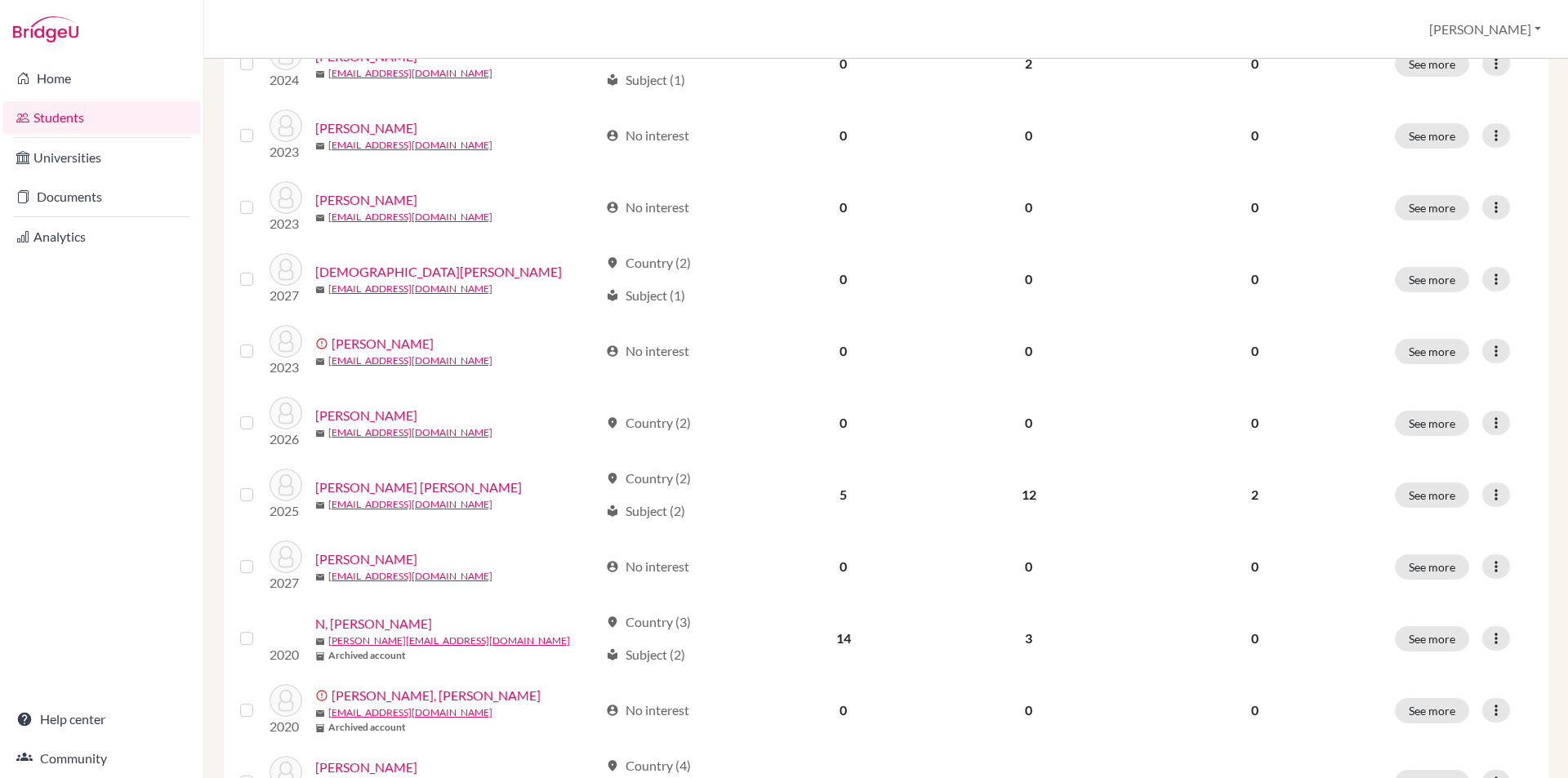
scroll to position [1038, 0]
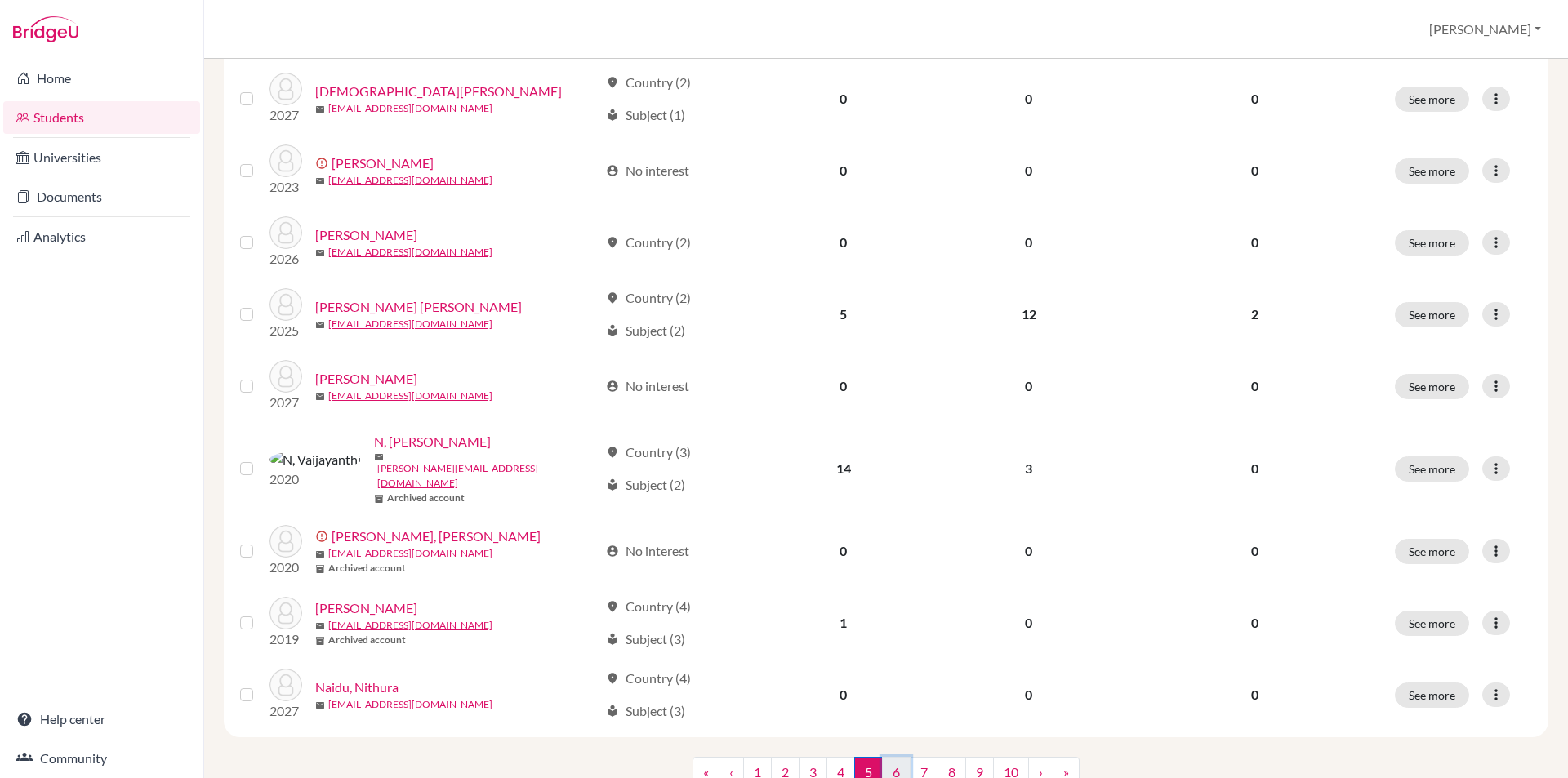
click at [897, 757] on link "6" at bounding box center [896, 772] width 29 height 31
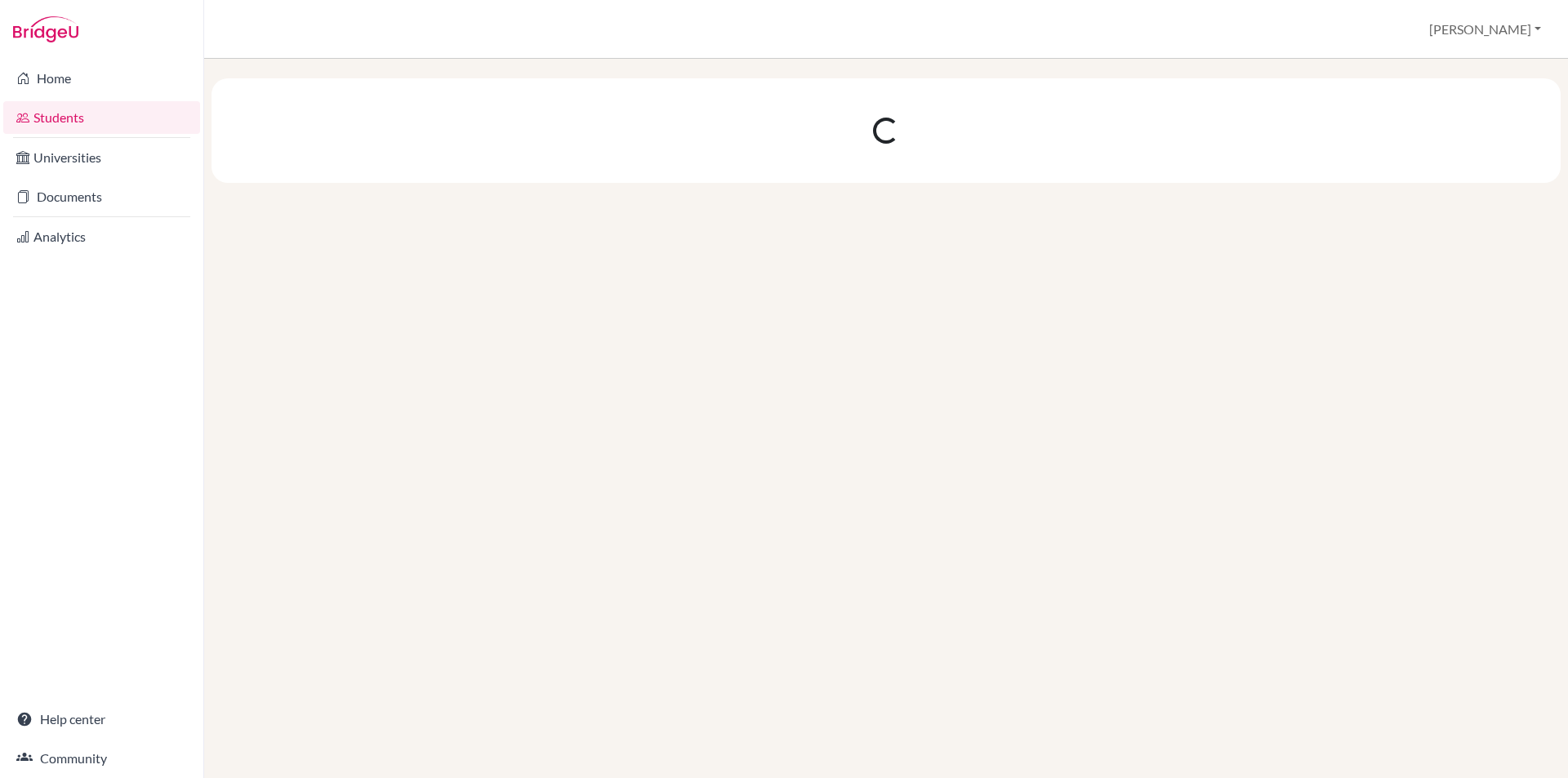
scroll to position [0, 0]
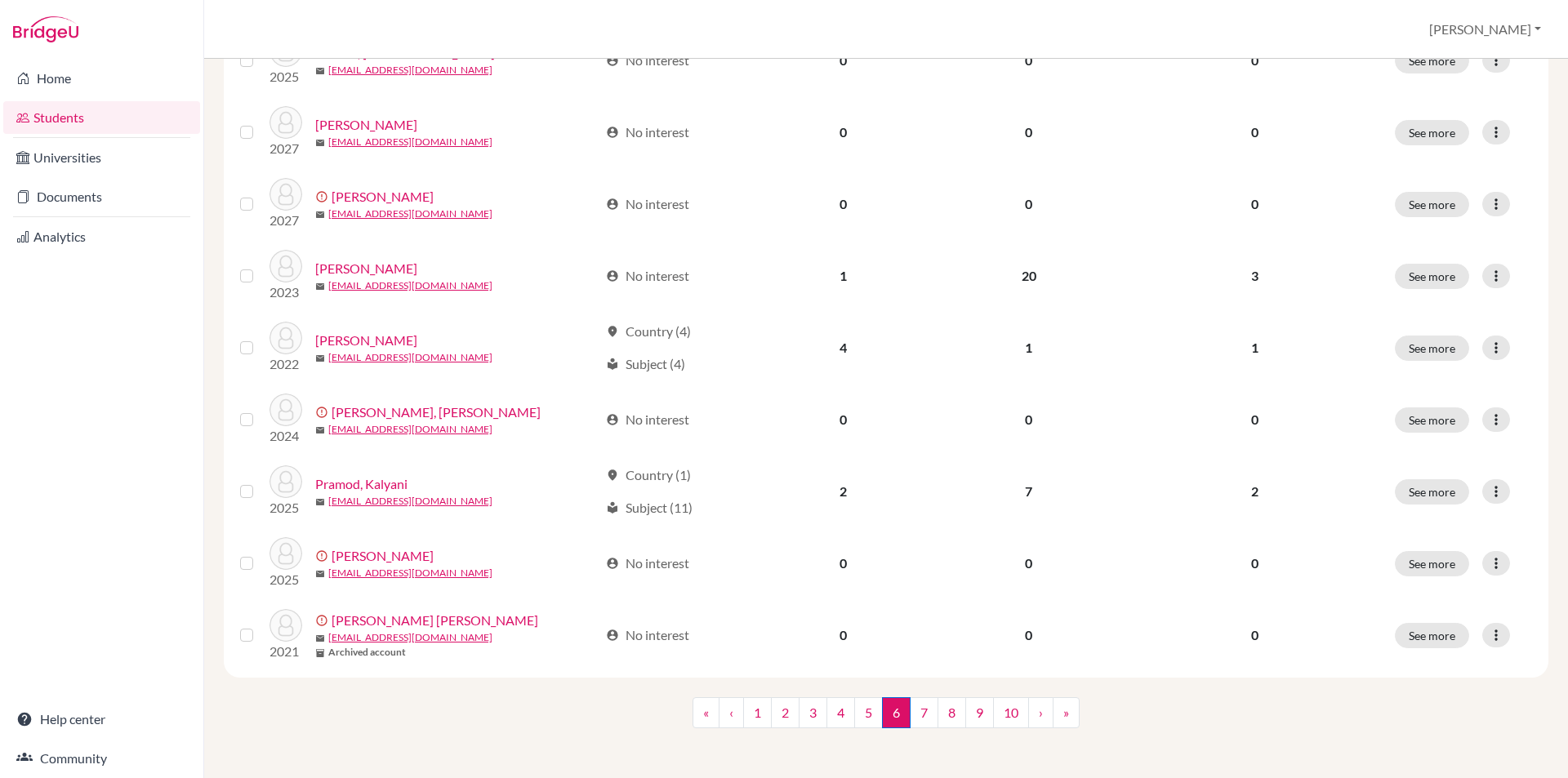
scroll to position [1038, 0]
click at [837, 705] on link "4" at bounding box center [841, 710] width 29 height 31
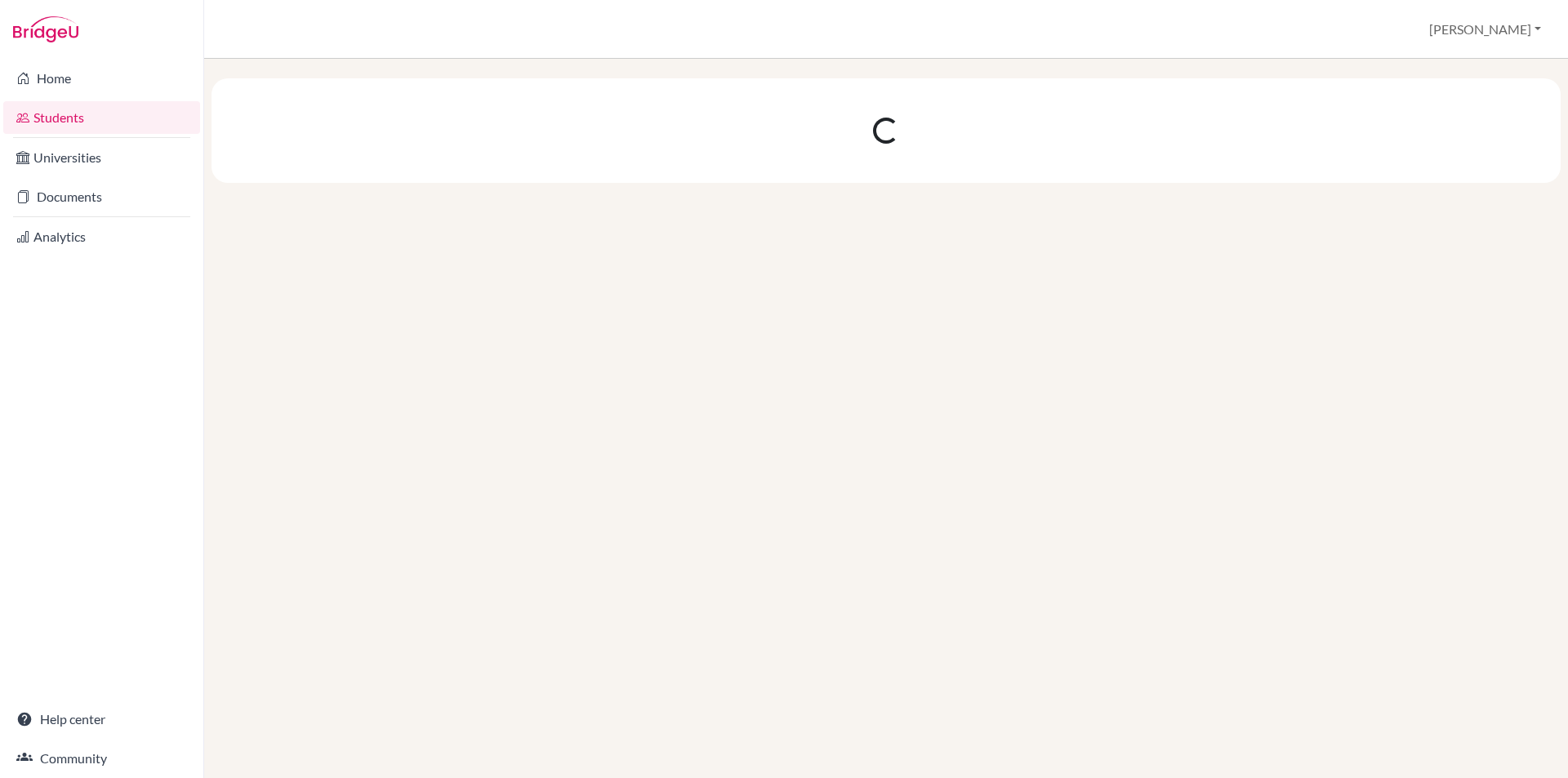
scroll to position [0, 0]
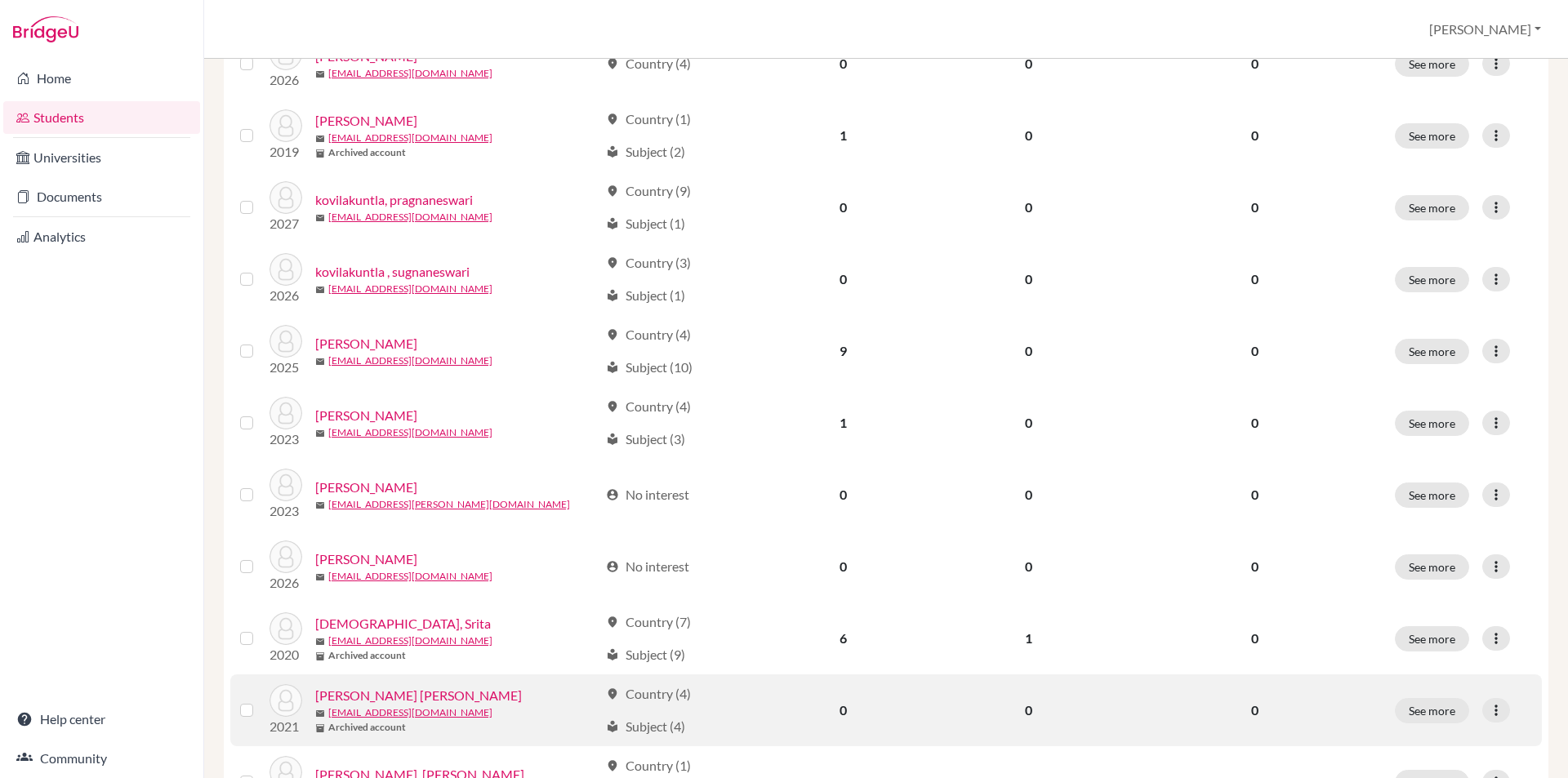
scroll to position [1038, 0]
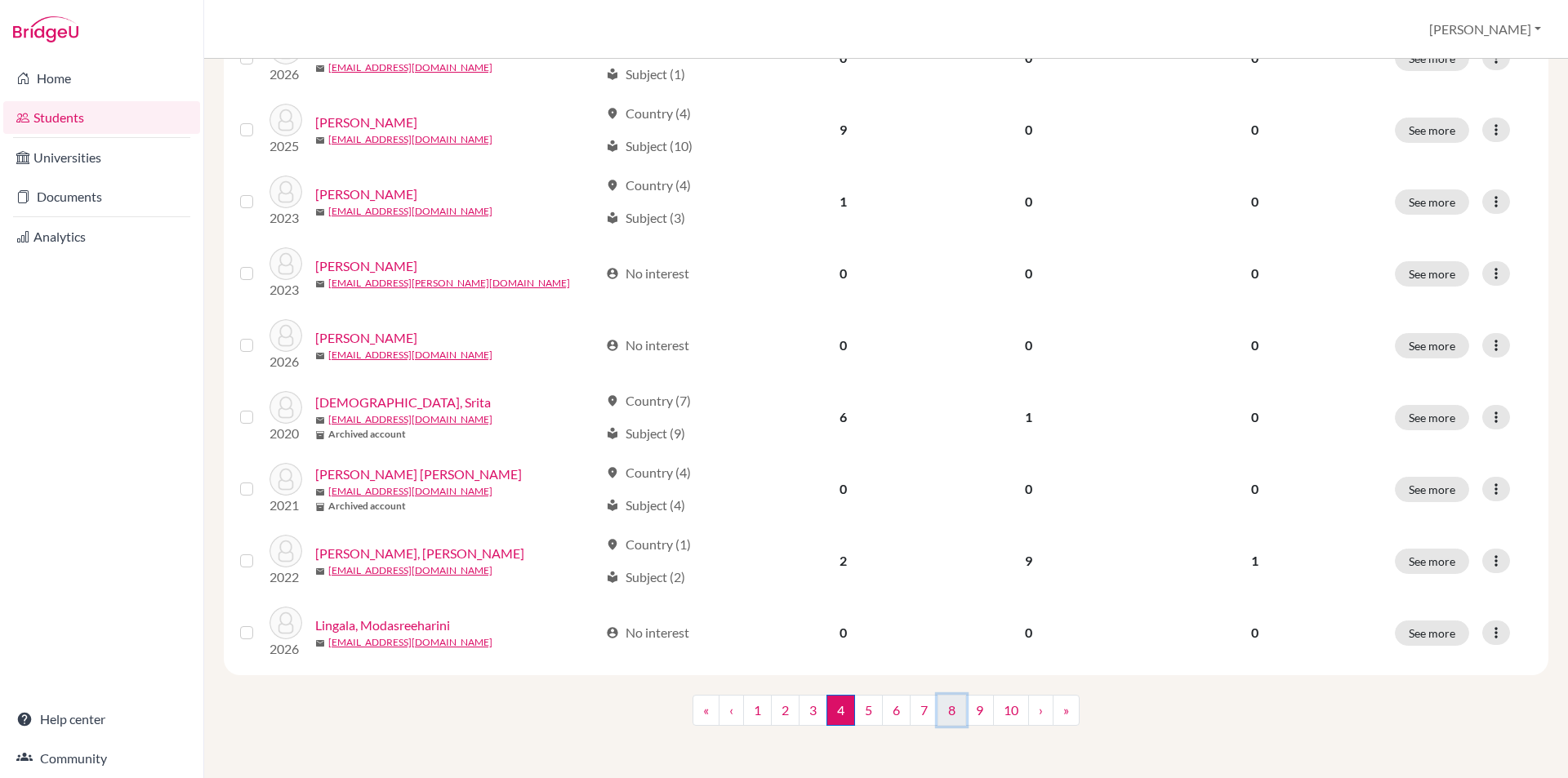
click at [942, 714] on link "8" at bounding box center [952, 710] width 29 height 31
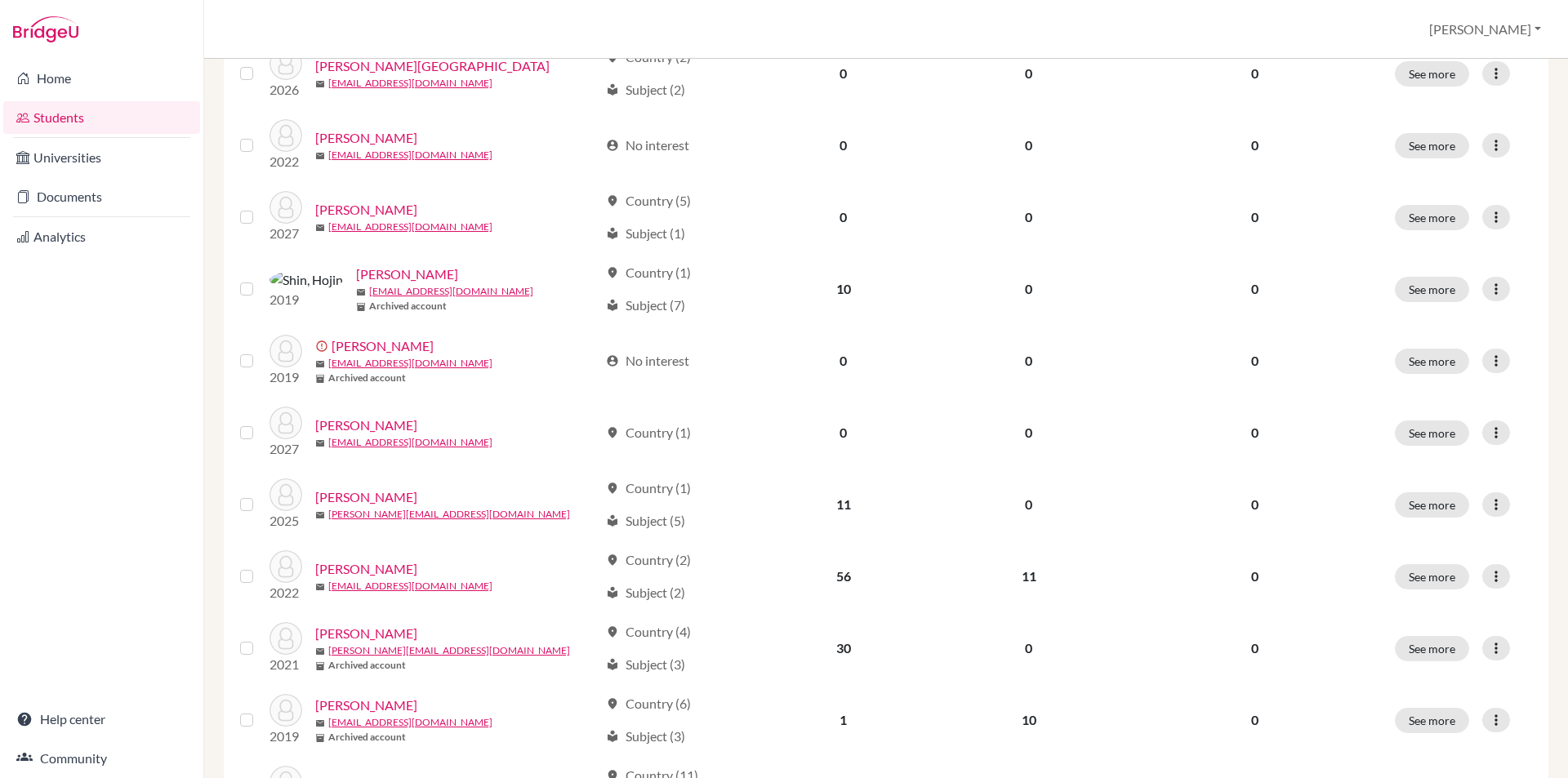
scroll to position [1038, 0]
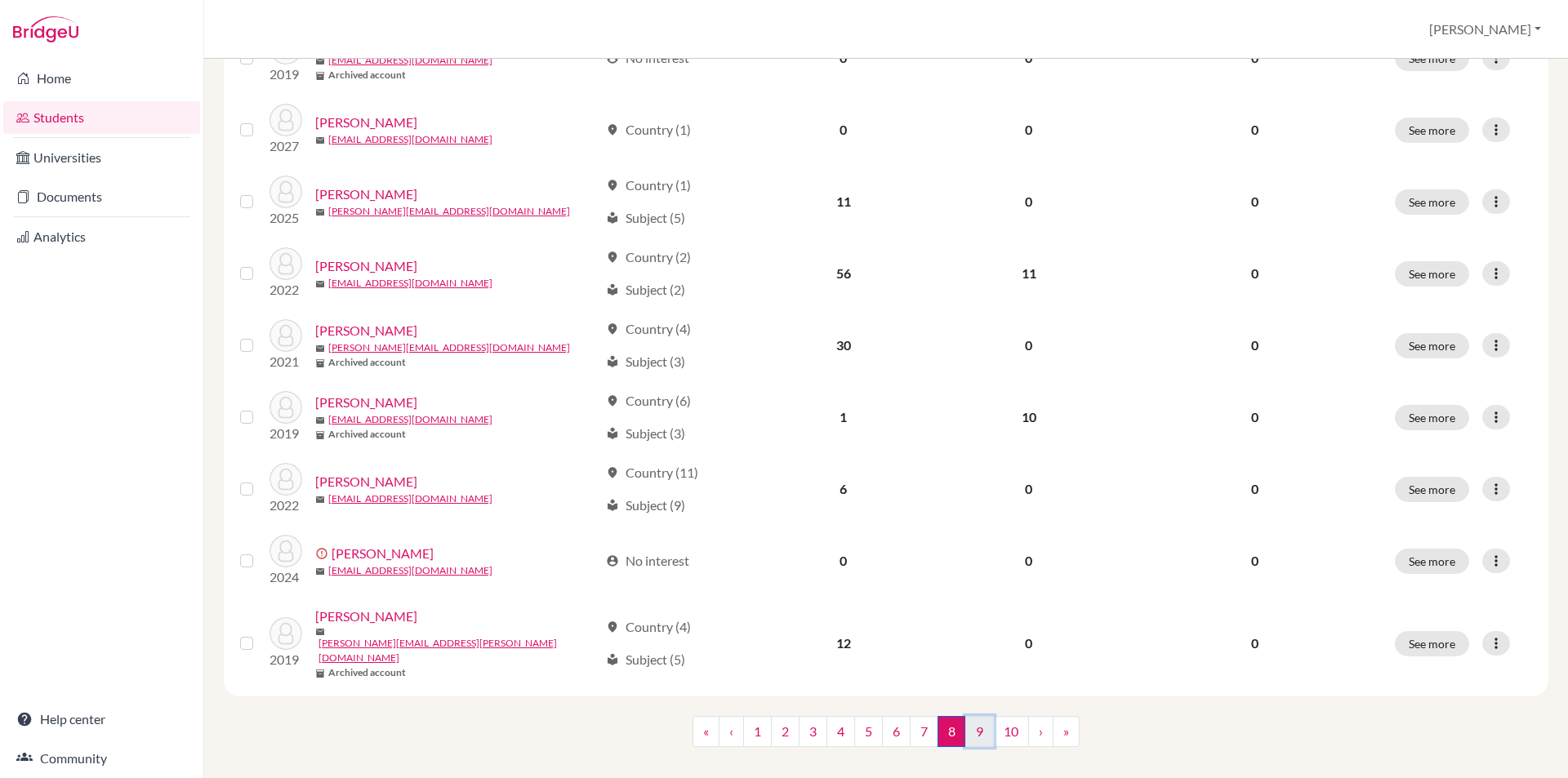
click at [967, 716] on link "9" at bounding box center [979, 732] width 29 height 31
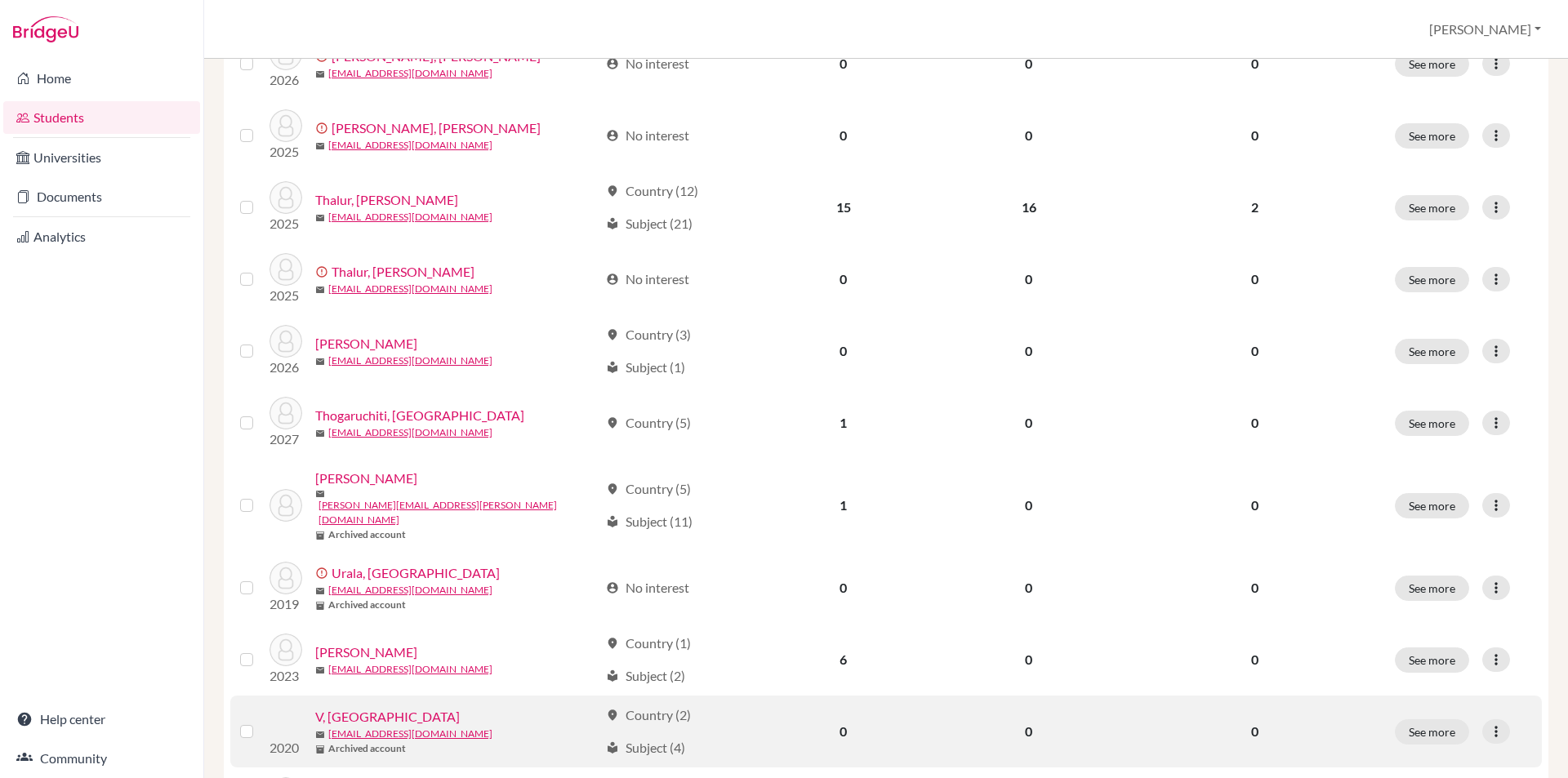
scroll to position [1038, 0]
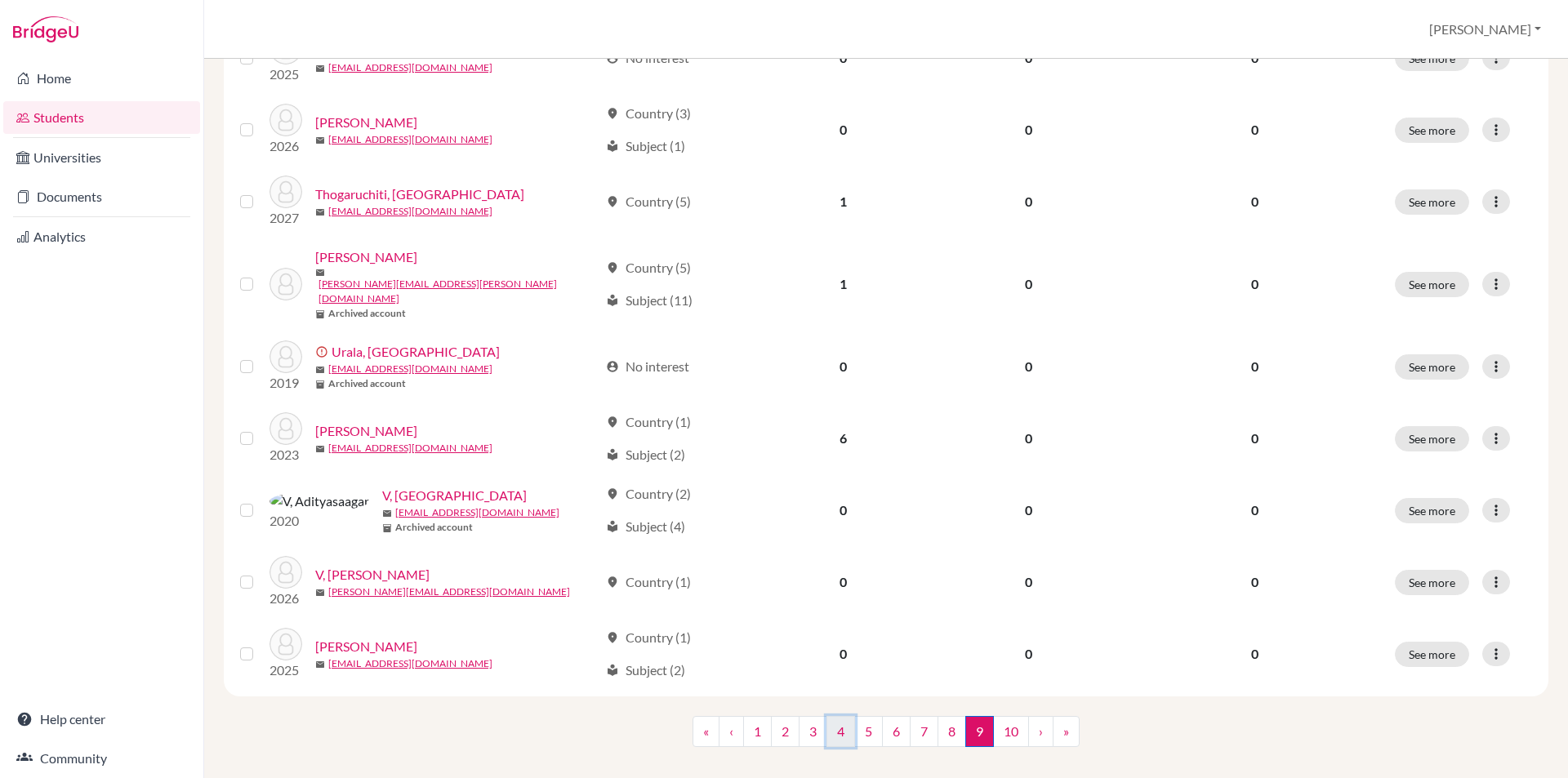
click at [829, 716] on link "4" at bounding box center [841, 732] width 29 height 31
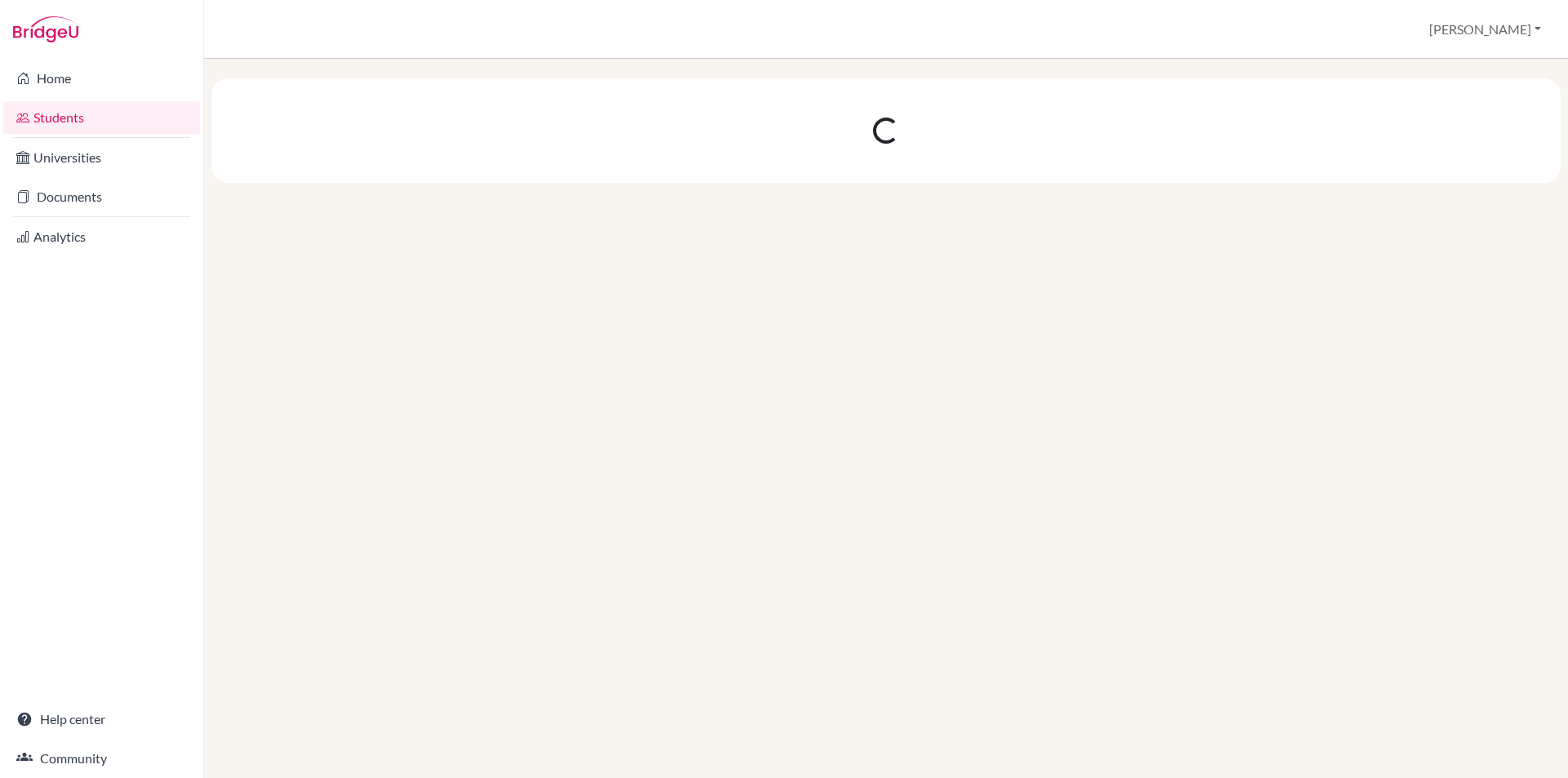
scroll to position [0, 0]
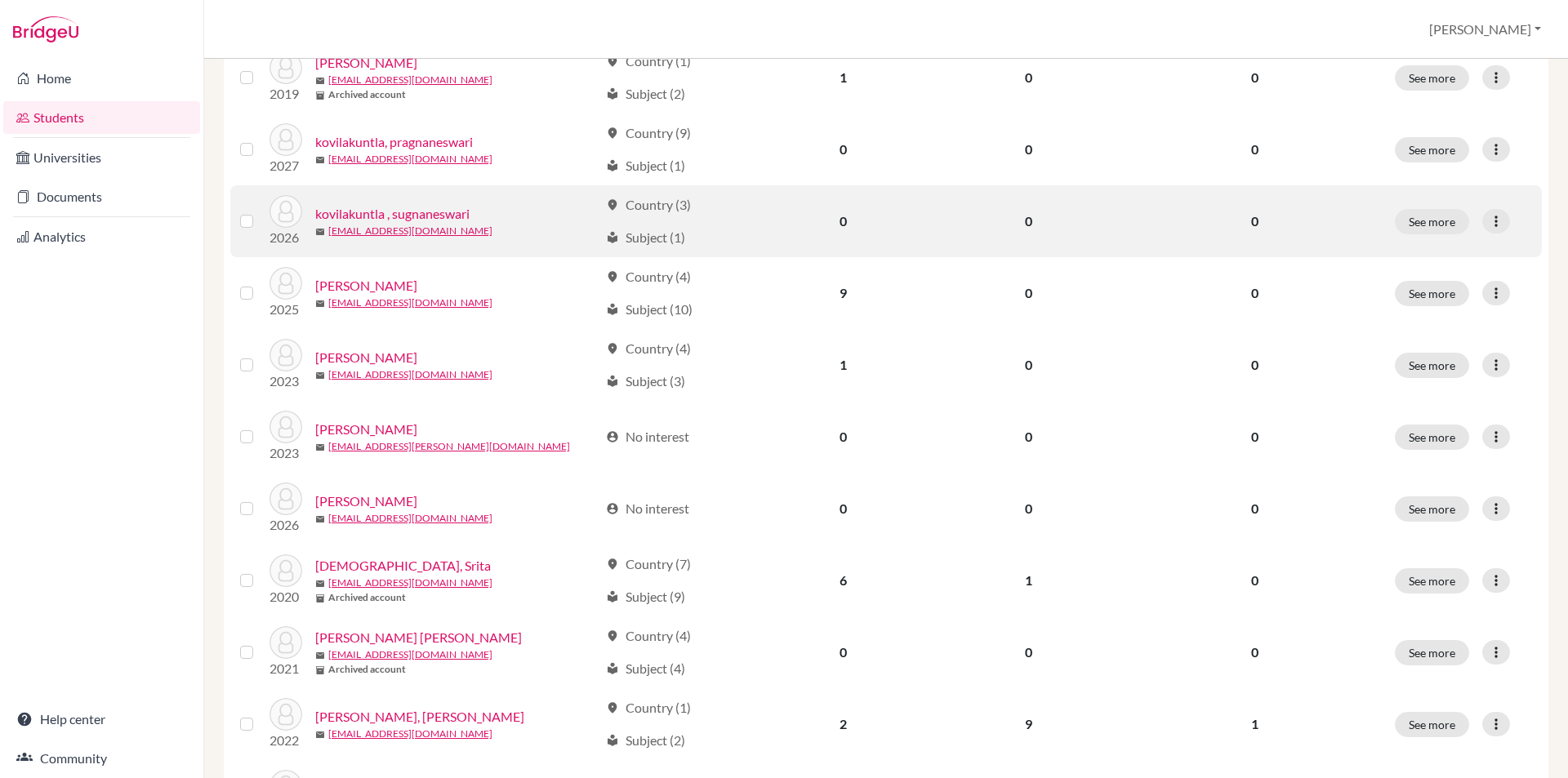
scroll to position [1038, 0]
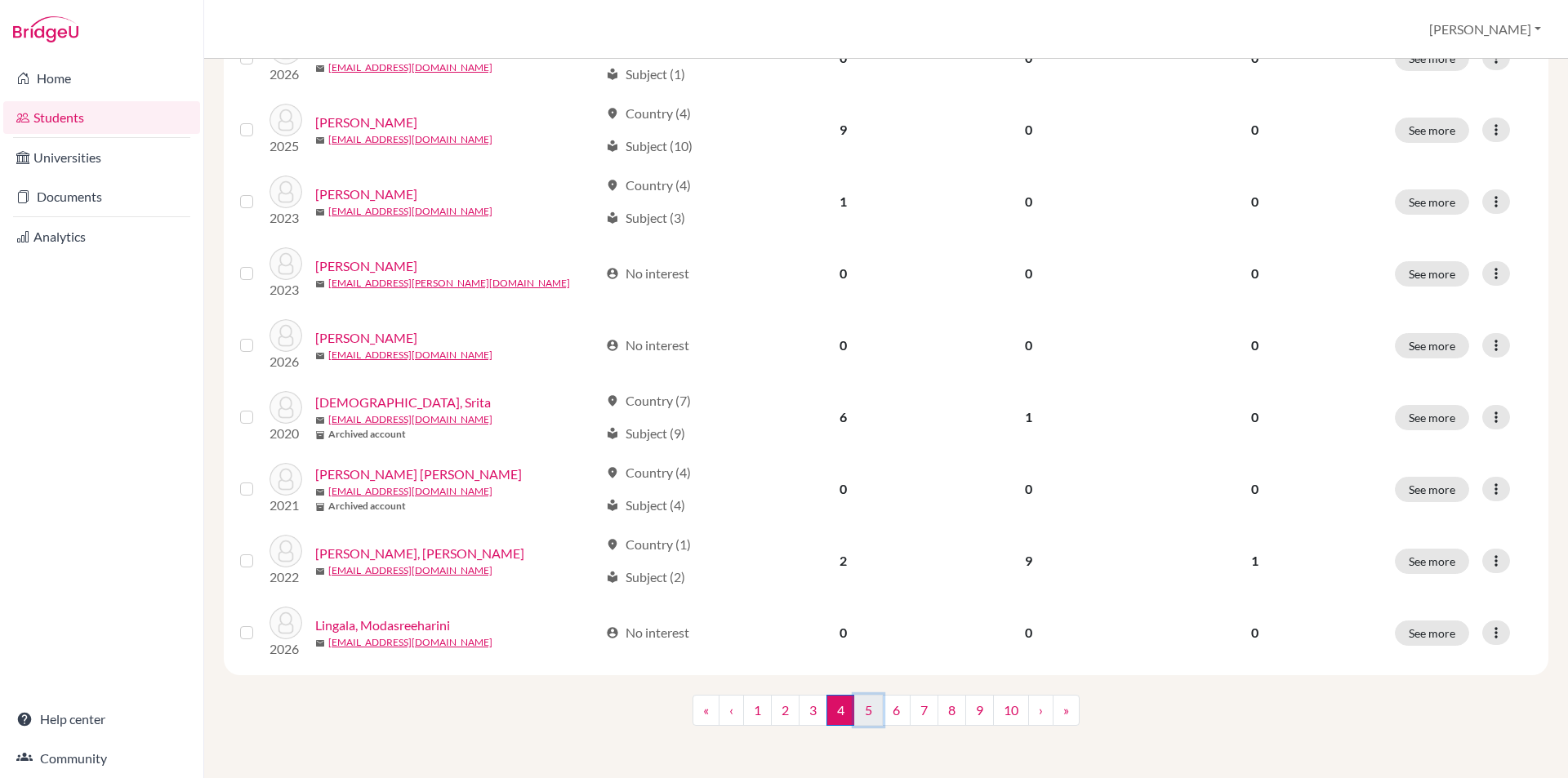
click at [864, 712] on link "5" at bounding box center [868, 710] width 29 height 31
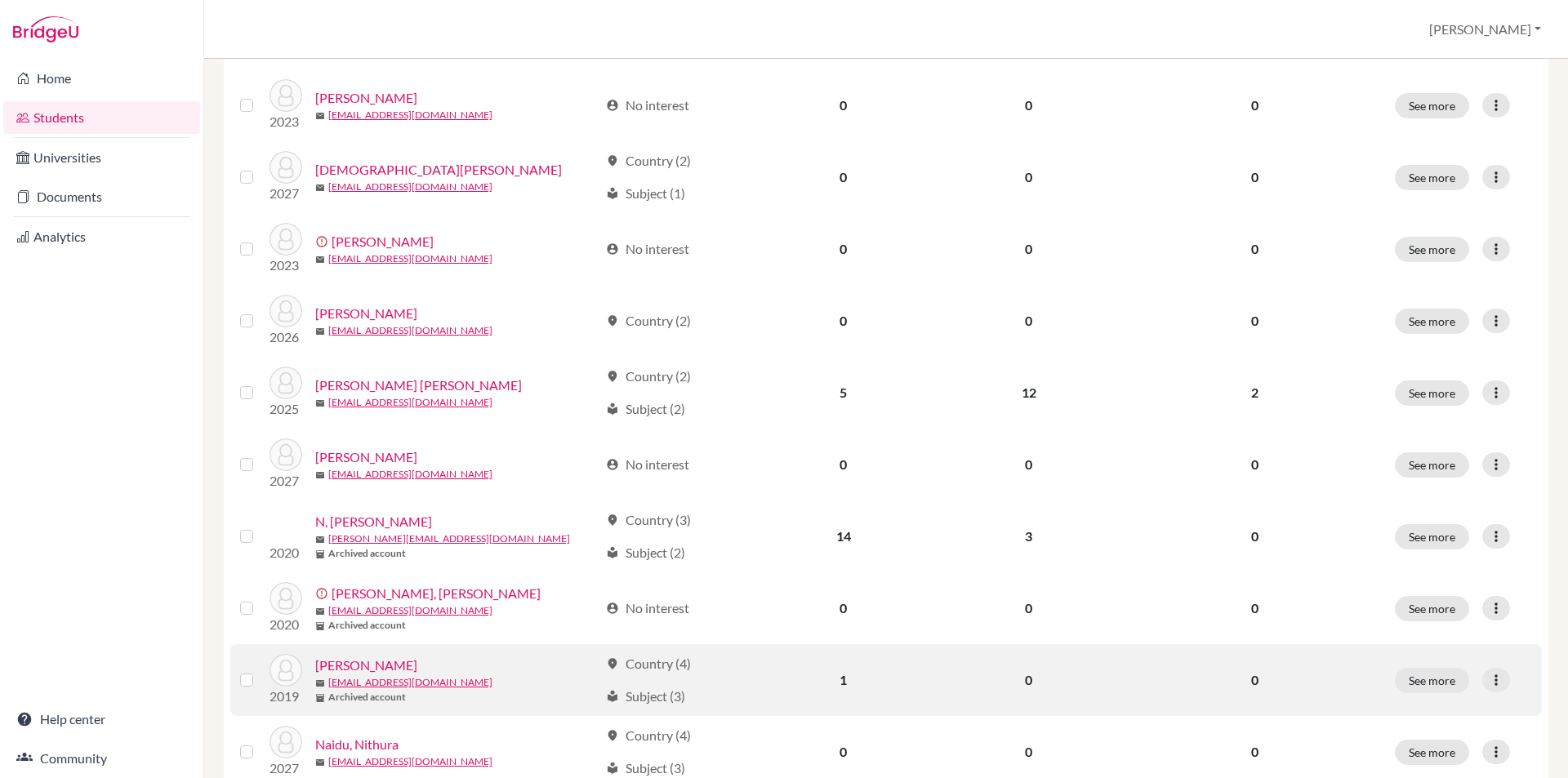
scroll to position [1038, 0]
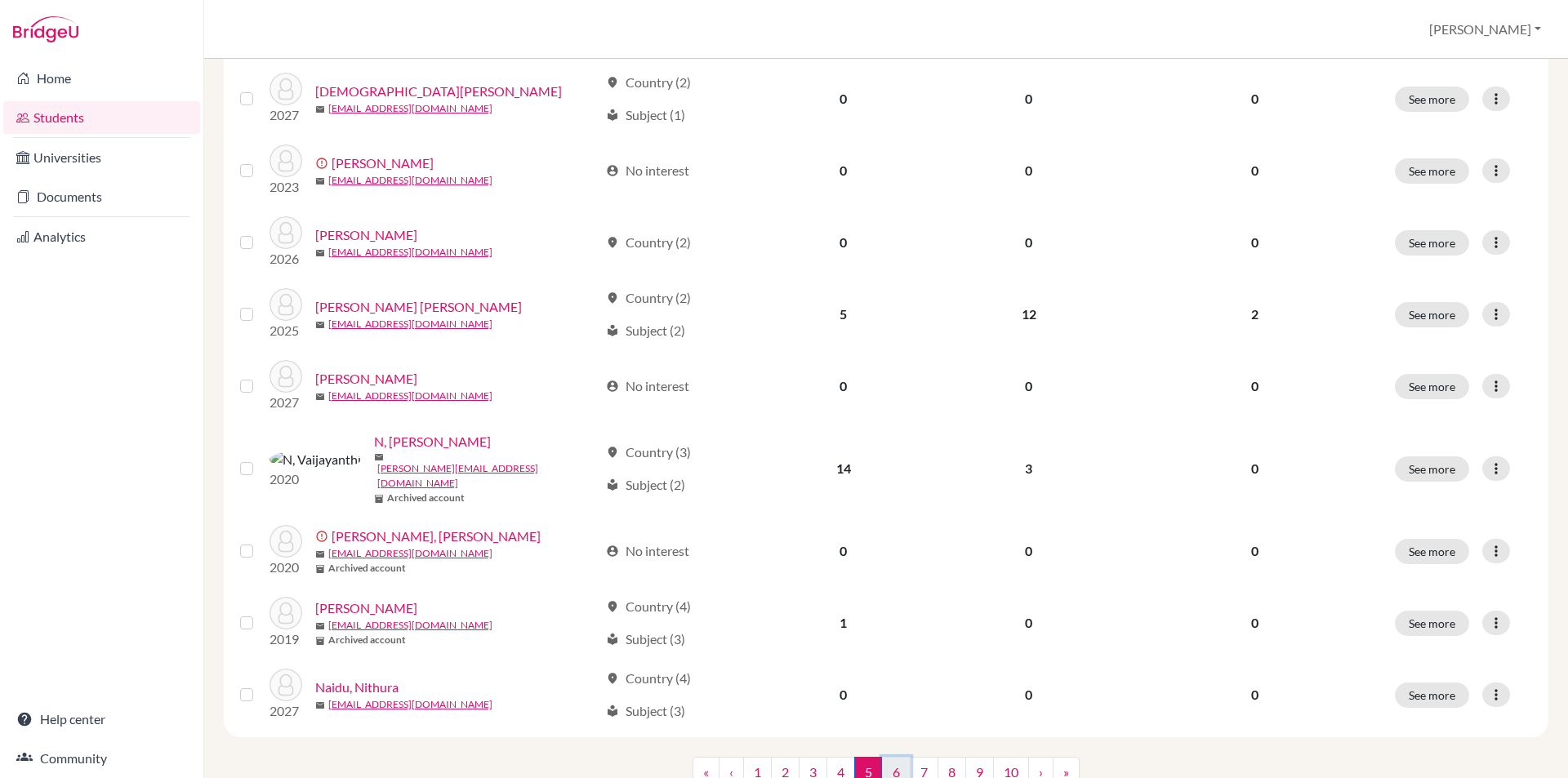
click at [894, 757] on link "6" at bounding box center [896, 772] width 29 height 31
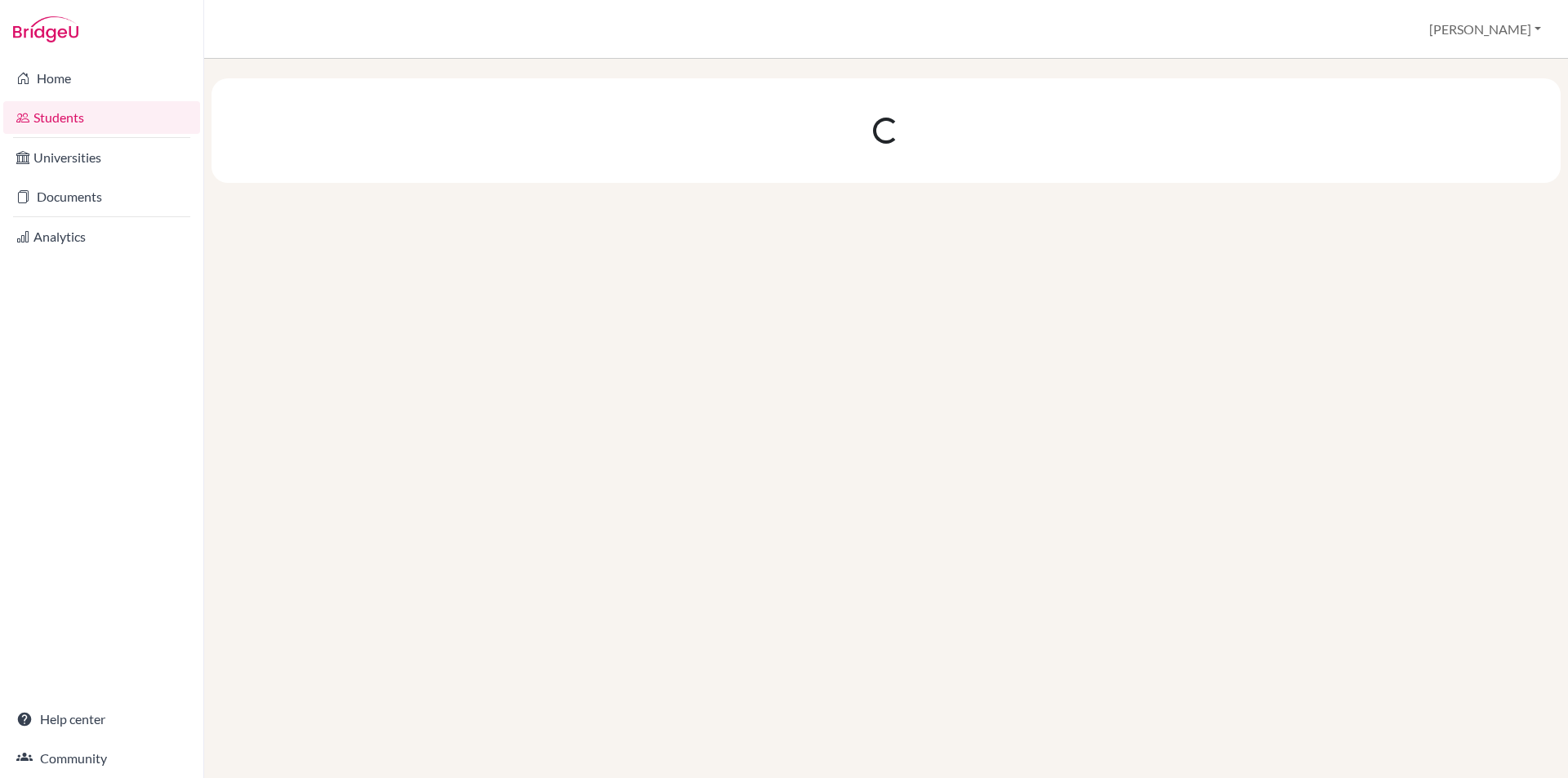
scroll to position [0, 0]
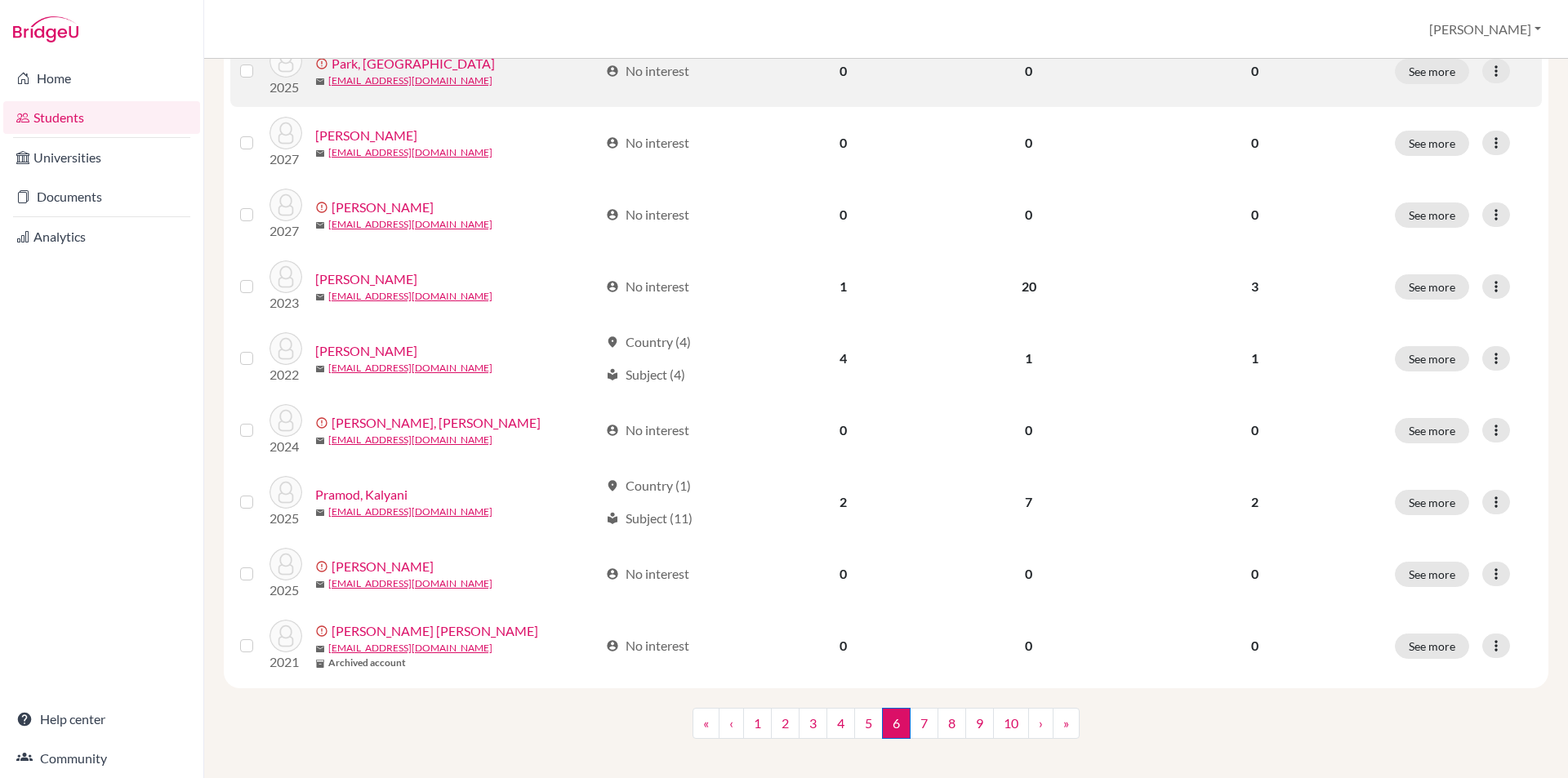
scroll to position [1038, 0]
